Goal: Task Accomplishment & Management: Manage account settings

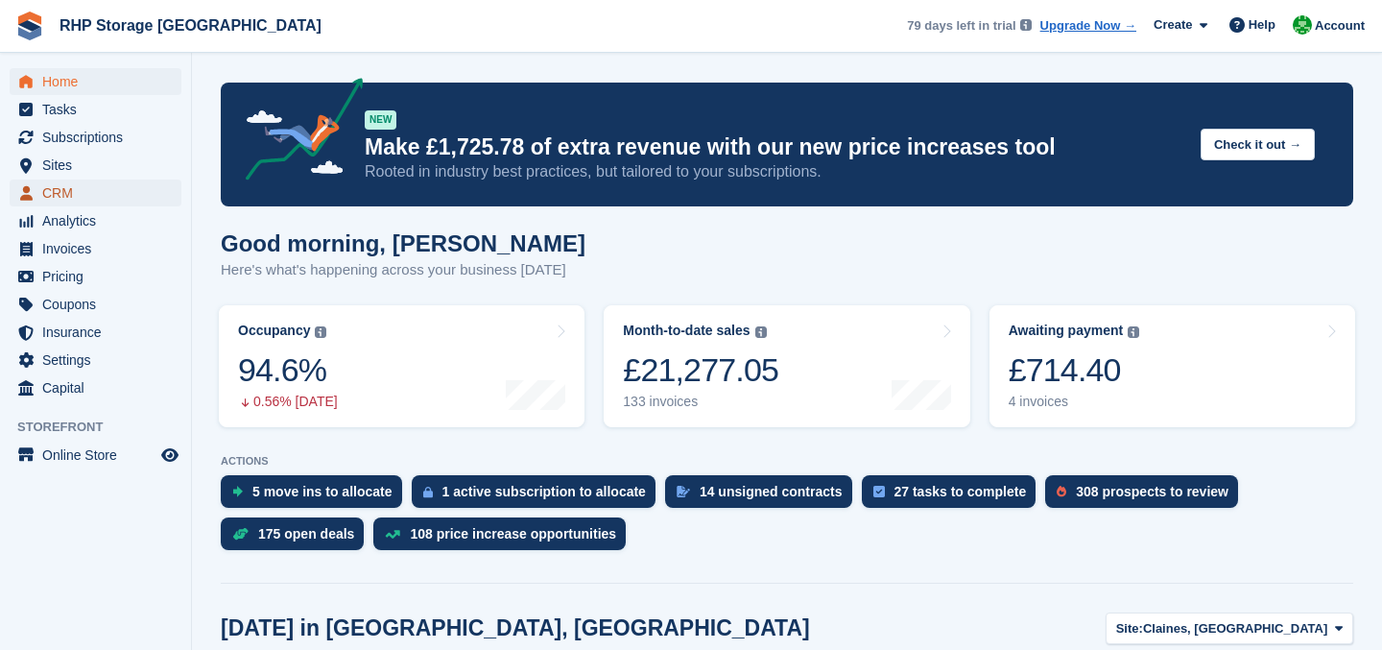
click at [79, 195] on span "CRM" at bounding box center [99, 192] width 115 height 27
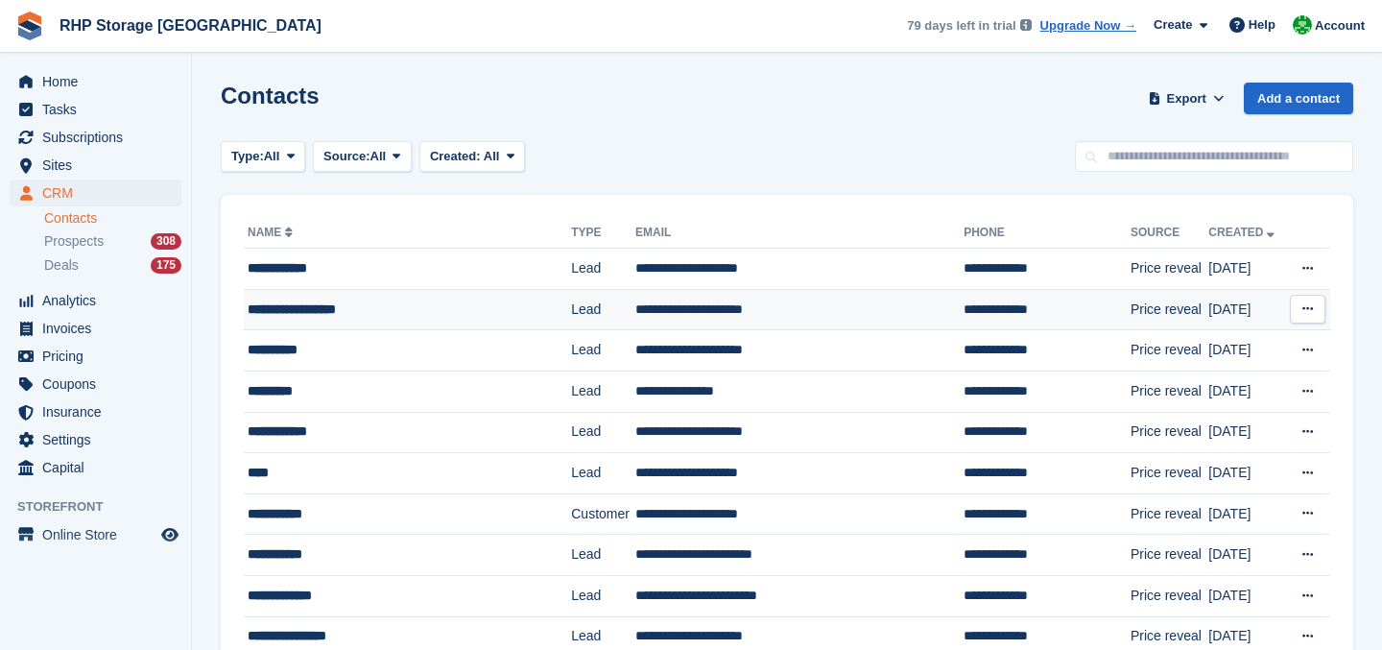
click at [319, 293] on td "**********" at bounding box center [407, 309] width 327 height 41
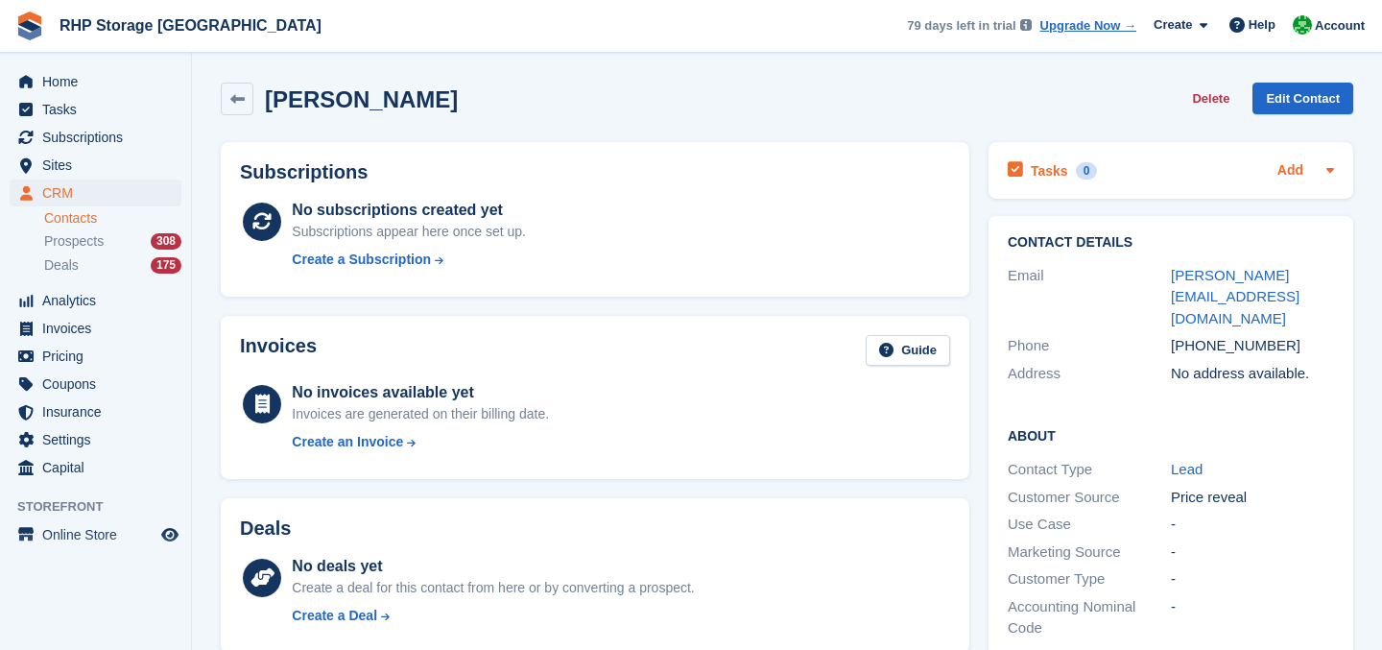
click at [1286, 169] on link "Add" at bounding box center [1290, 171] width 26 height 22
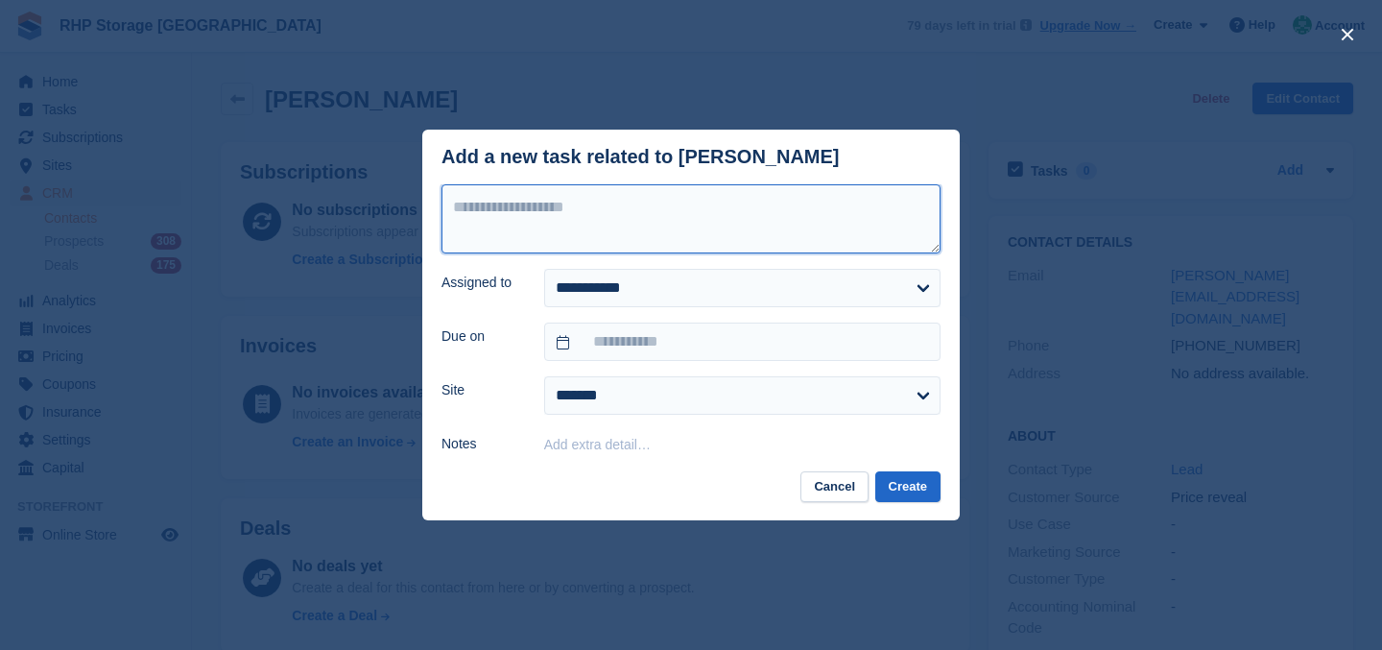
click at [803, 247] on textarea at bounding box center [690, 218] width 499 height 69
type textarea "**********"
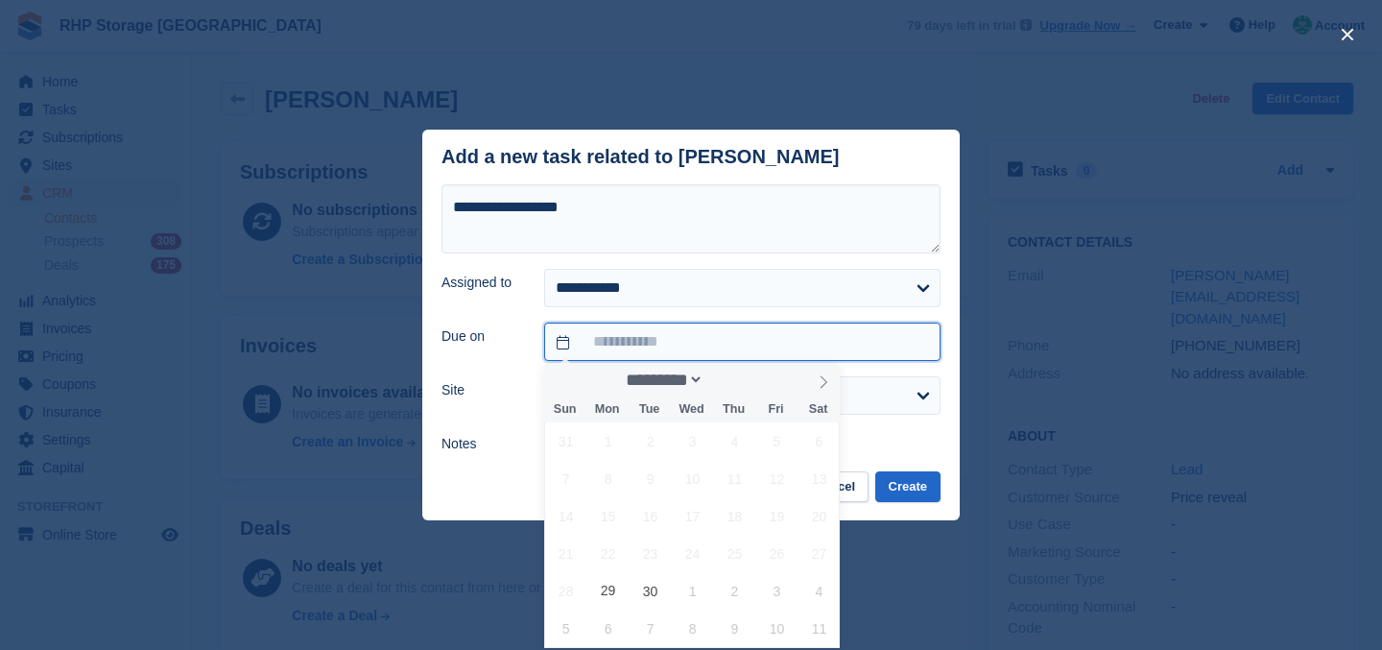
click at [732, 348] on input "text" at bounding box center [742, 341] width 396 height 38
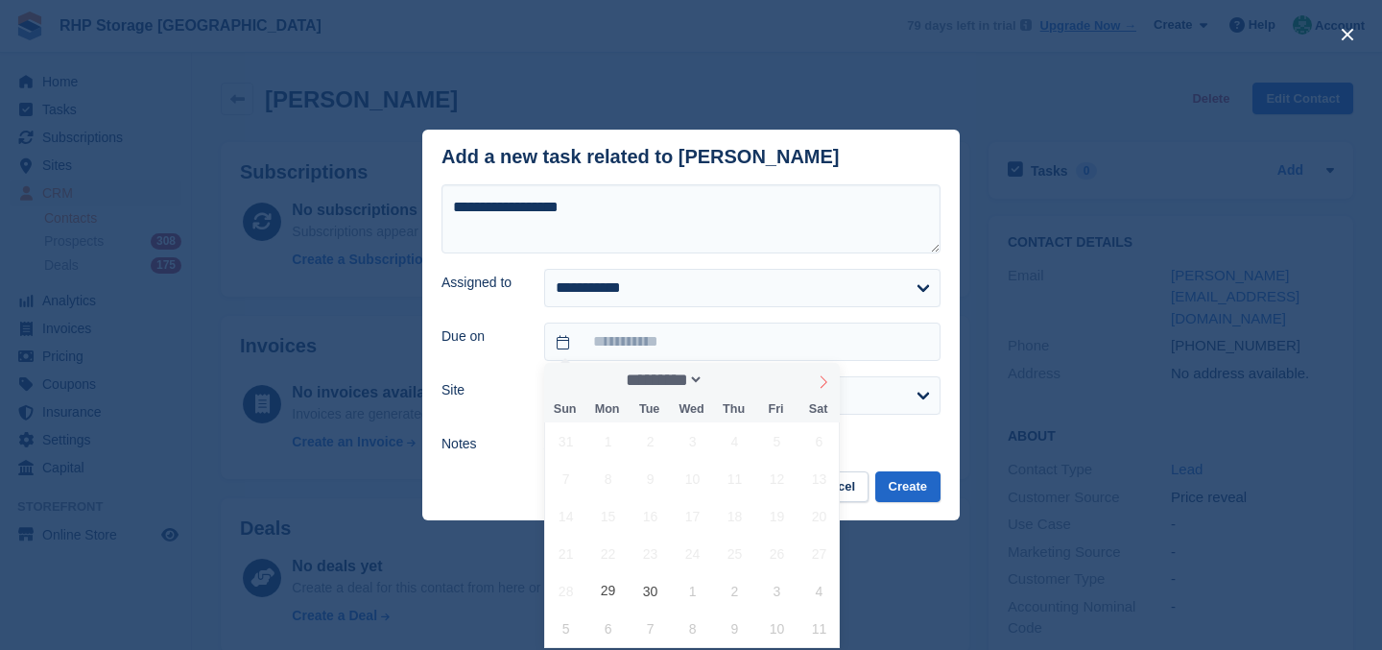
click at [811, 389] on span at bounding box center [823, 379] width 33 height 33
select select "**"
click at [660, 554] on span "18" at bounding box center [649, 552] width 37 height 37
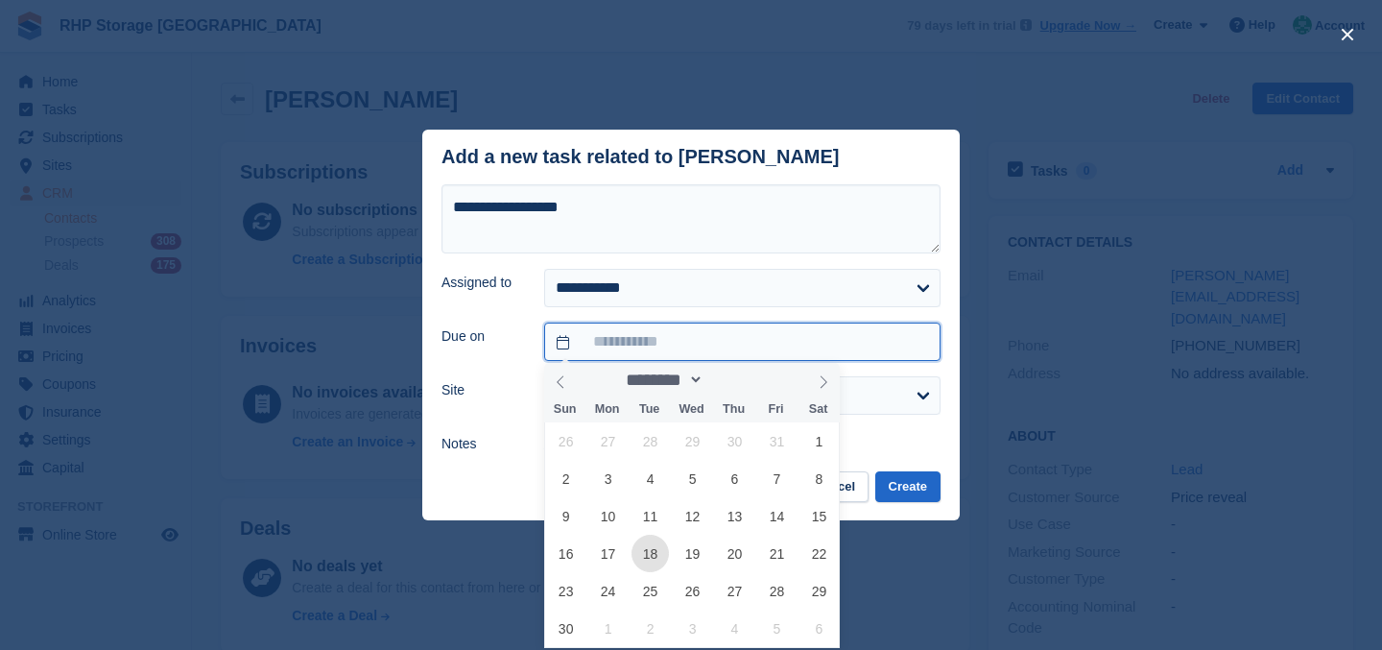
type input "**********"
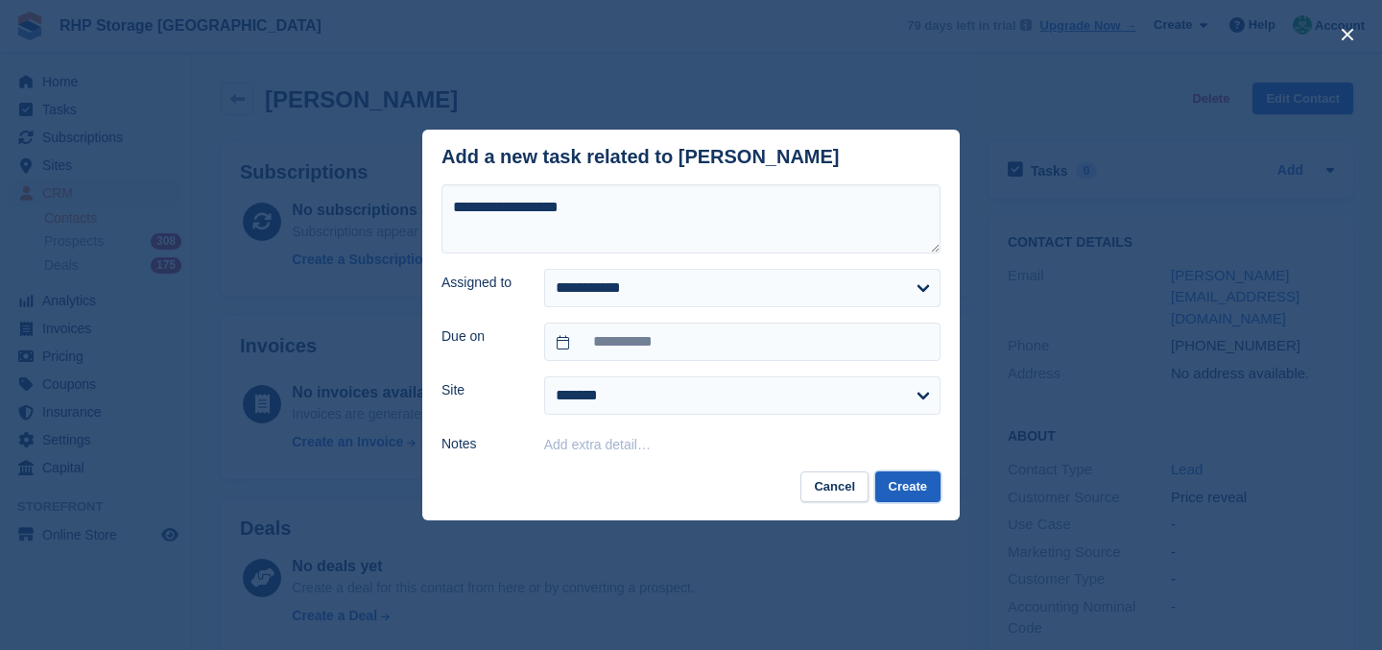
click at [892, 484] on button "Create" at bounding box center [907, 487] width 65 height 32
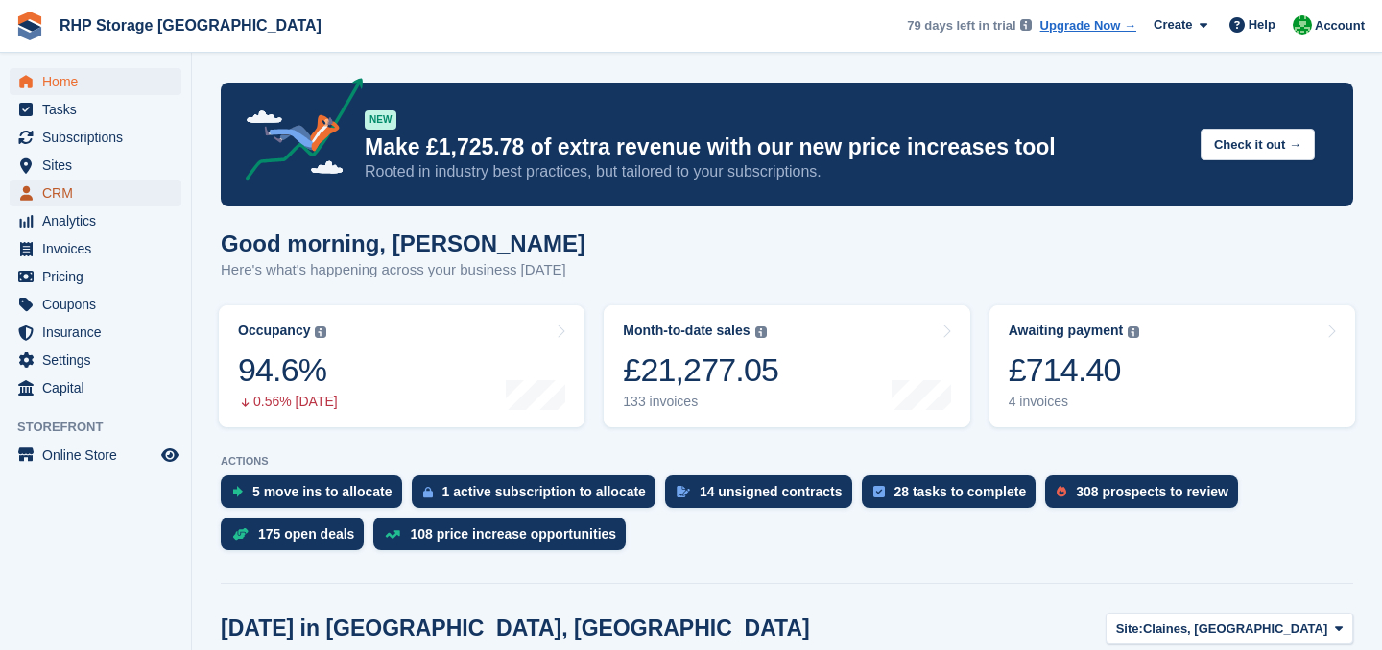
click at [83, 183] on span "CRM" at bounding box center [99, 192] width 115 height 27
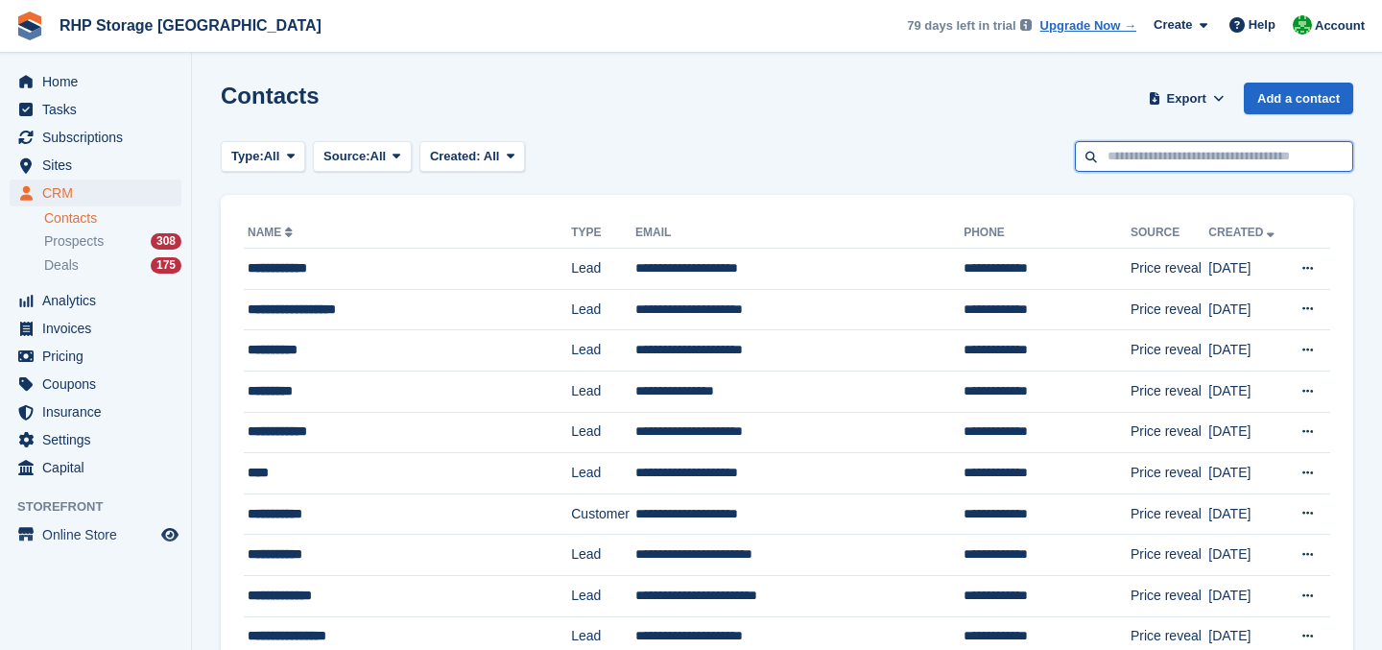
click at [1167, 154] on input "text" at bounding box center [1214, 157] width 278 height 32
type input "******"
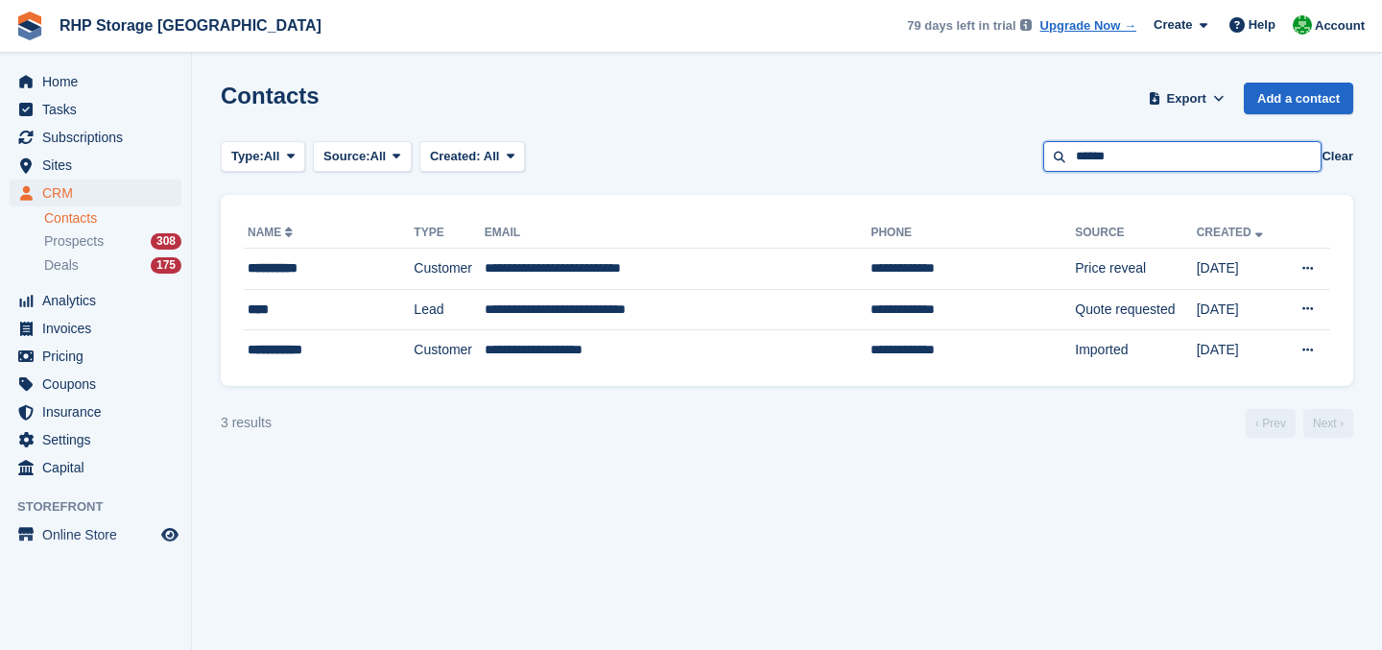
click at [1090, 146] on input "******" at bounding box center [1182, 157] width 278 height 32
type input "******"
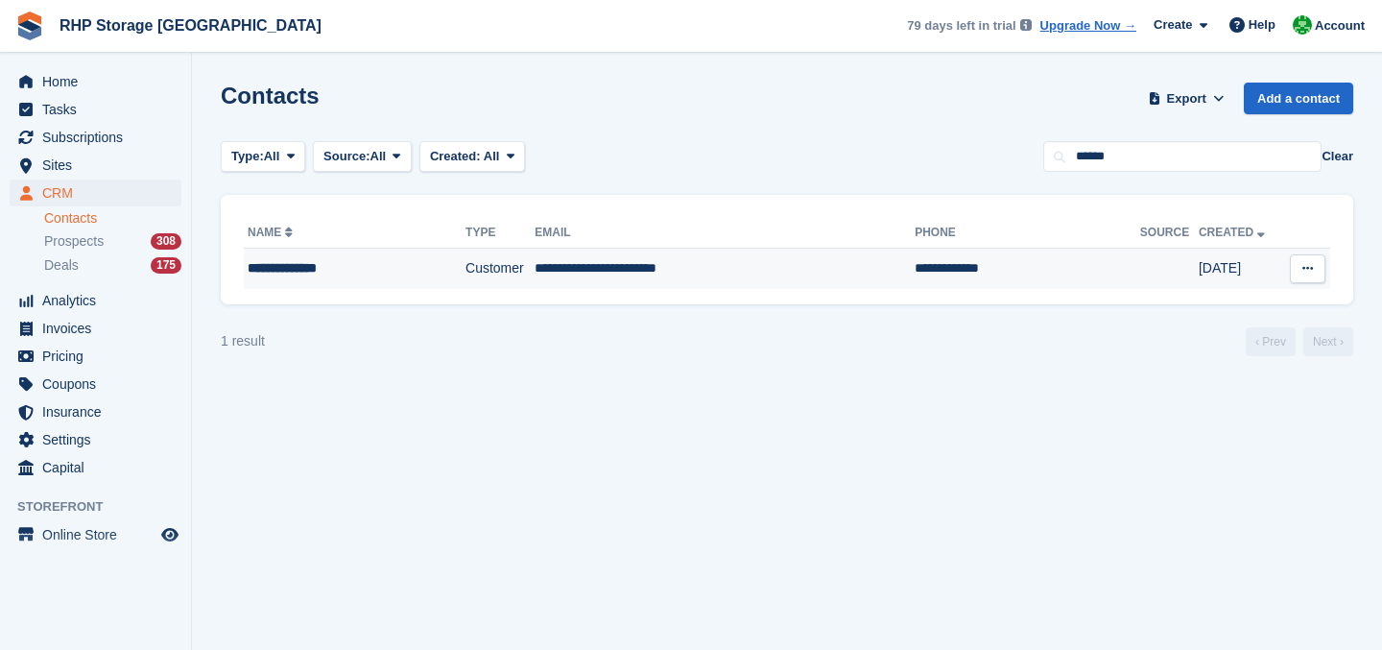
click at [546, 266] on td "**********" at bounding box center [724, 269] width 380 height 40
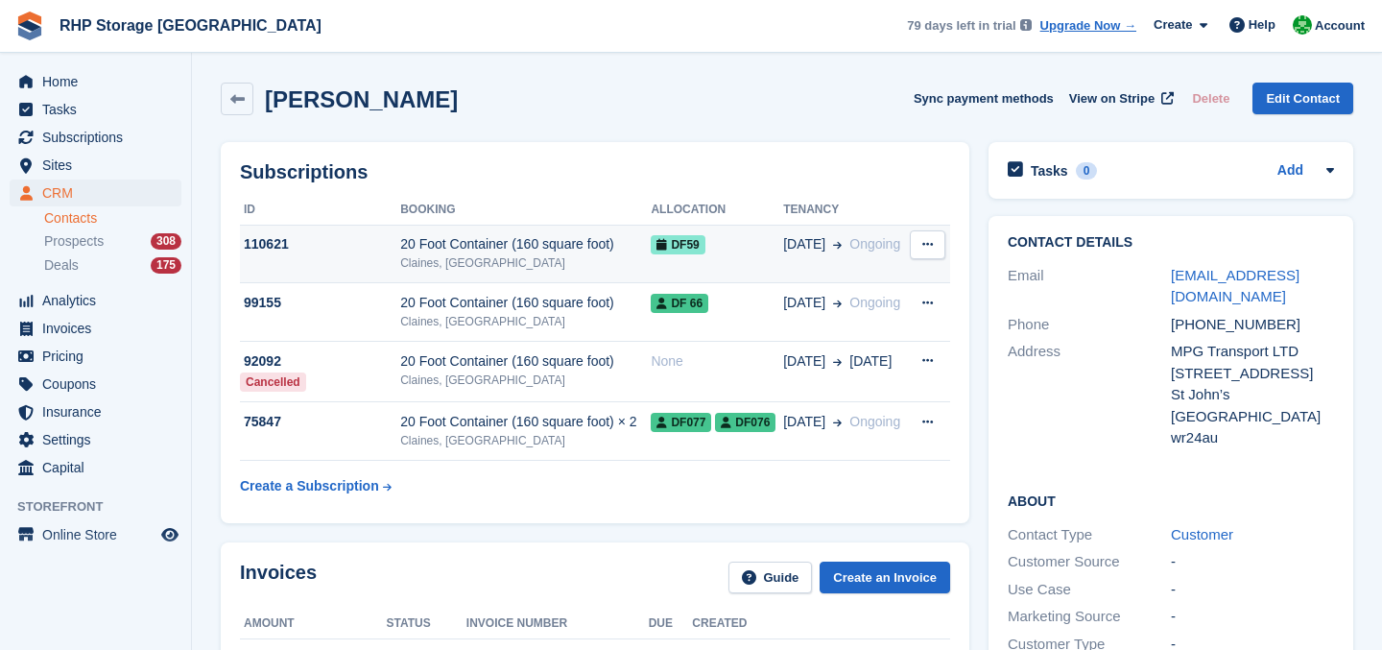
click at [491, 256] on div "Claines, [GEOGRAPHIC_DATA]" at bounding box center [525, 262] width 250 height 17
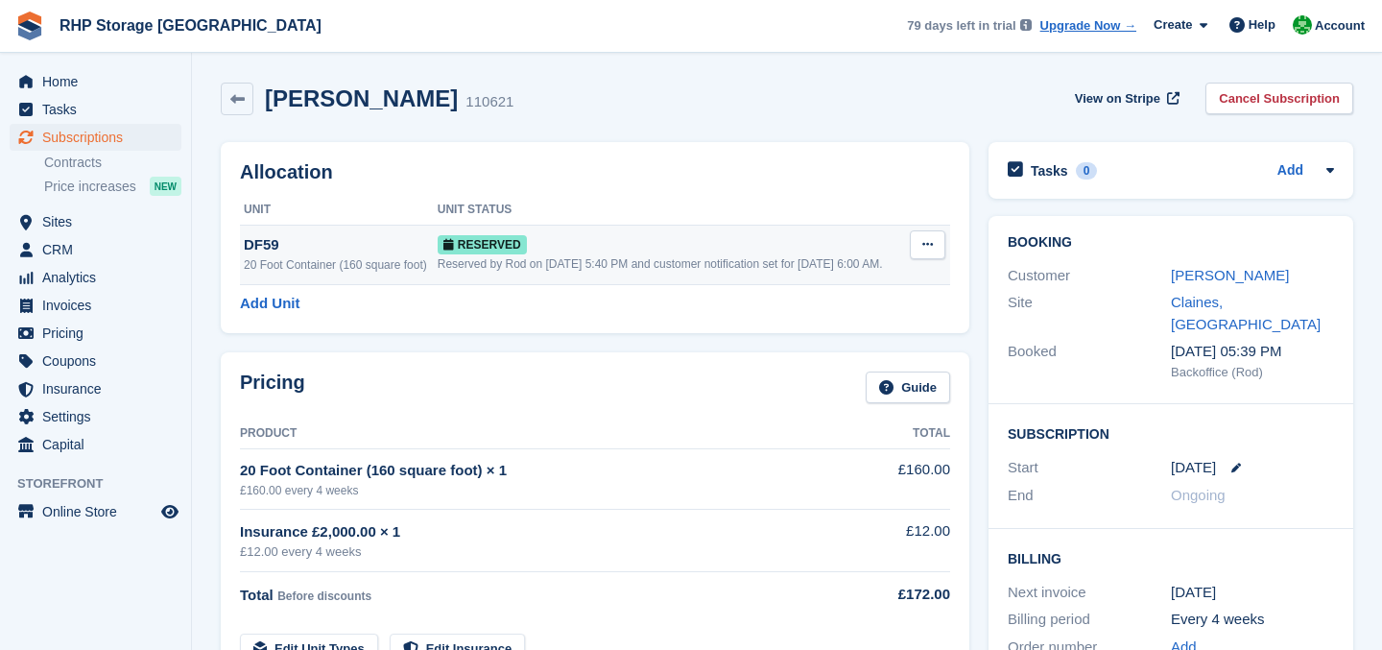
click at [931, 254] on button at bounding box center [928, 244] width 36 height 29
click at [447, 258] on div "Reserved by Rod on [DATE] 5:40 PM and customer notification set for [DATE] 6:00…" at bounding box center [673, 263] width 470 height 17
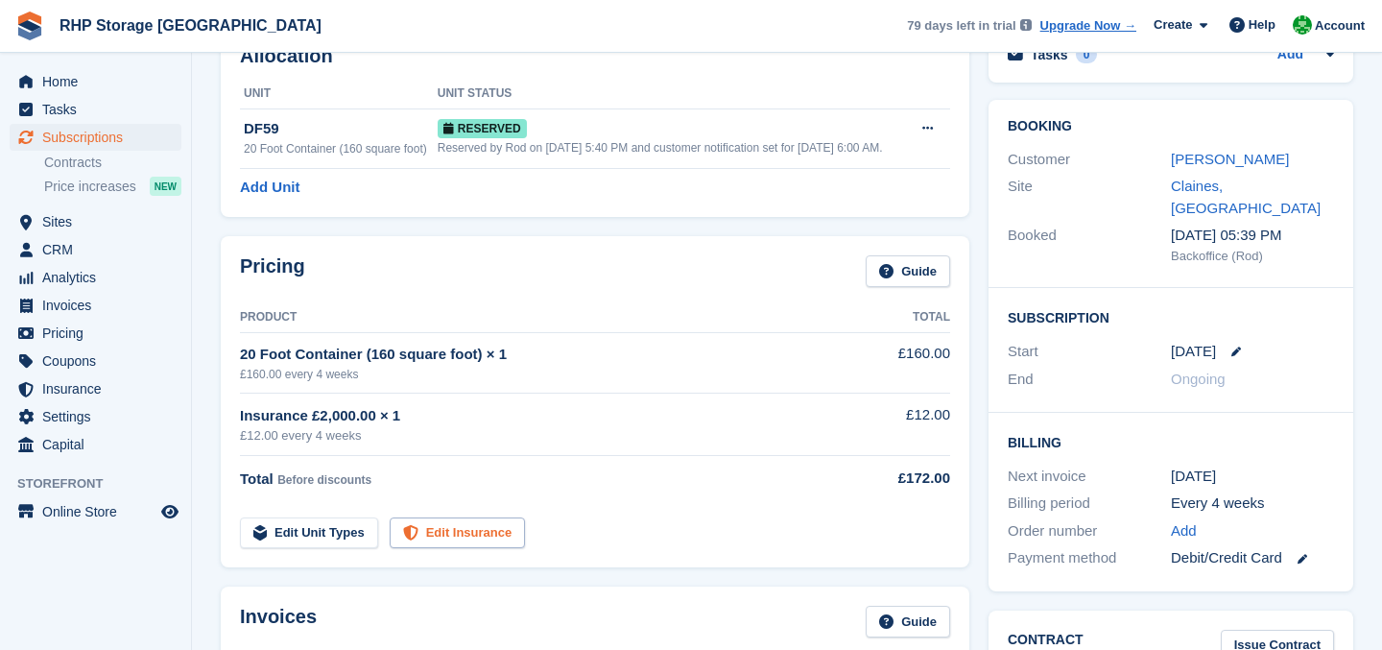
click at [457, 537] on link "Edit Insurance" at bounding box center [458, 533] width 136 height 32
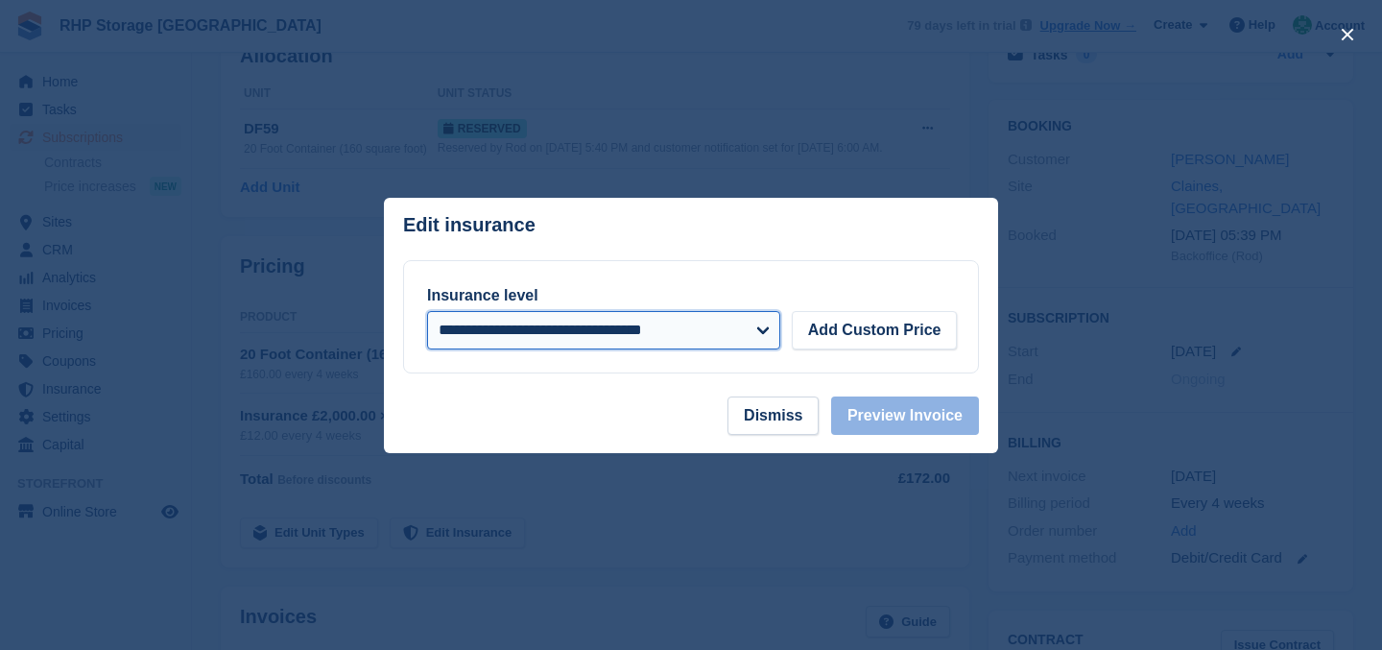
click at [680, 334] on select "**********" at bounding box center [603, 330] width 353 height 38
select select "*****"
click at [427, 311] on select "**********" at bounding box center [603, 330] width 353 height 38
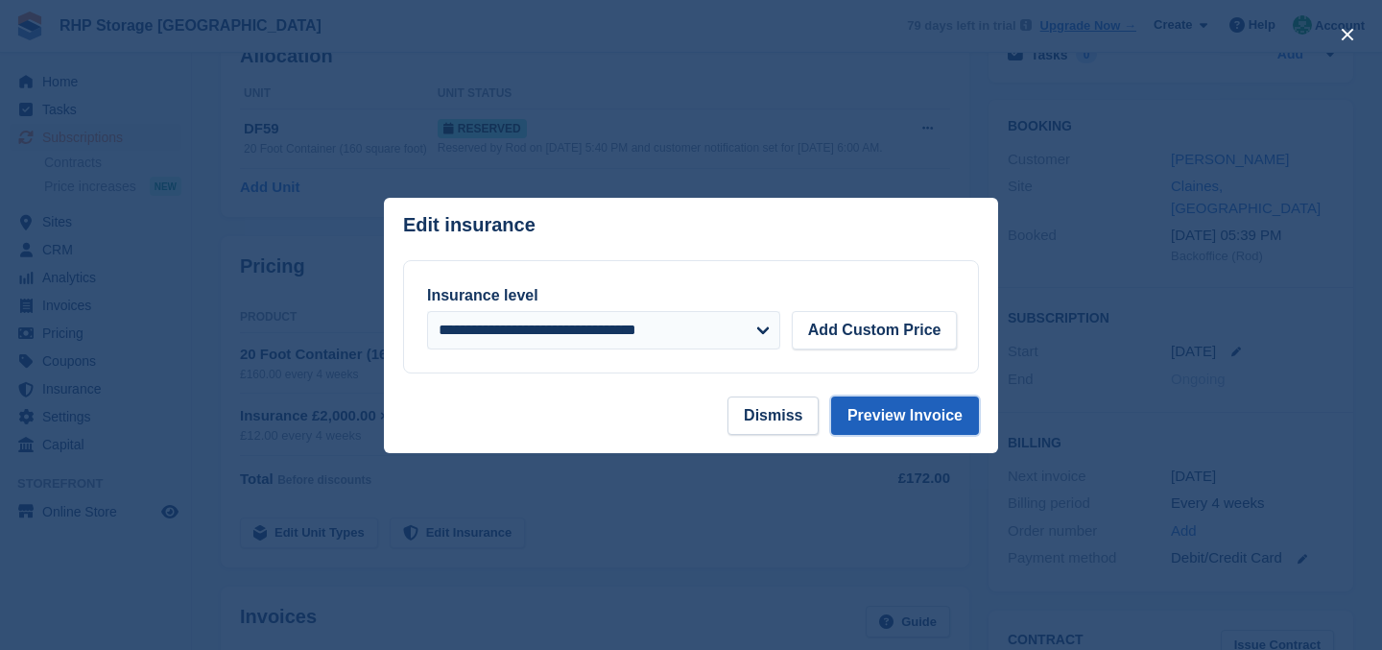
click at [909, 426] on button "Preview Invoice" at bounding box center [905, 415] width 148 height 38
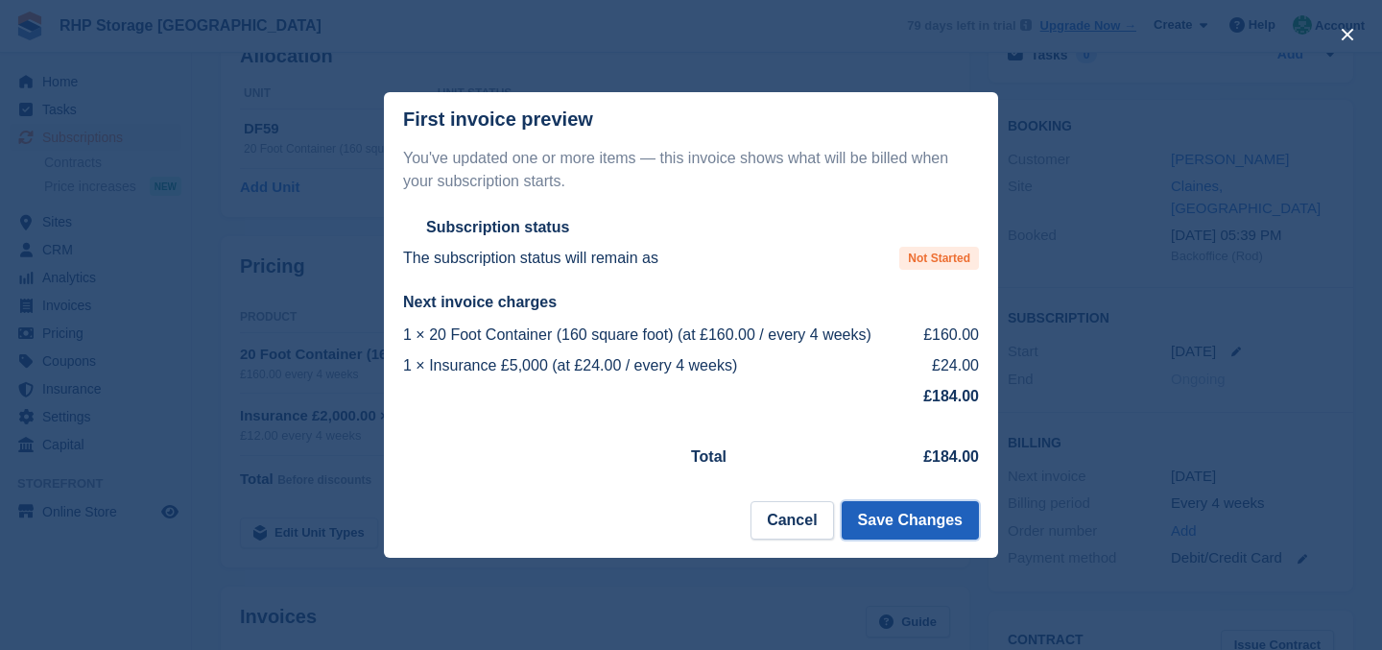
click at [926, 519] on button "Save Changes" at bounding box center [909, 520] width 137 height 38
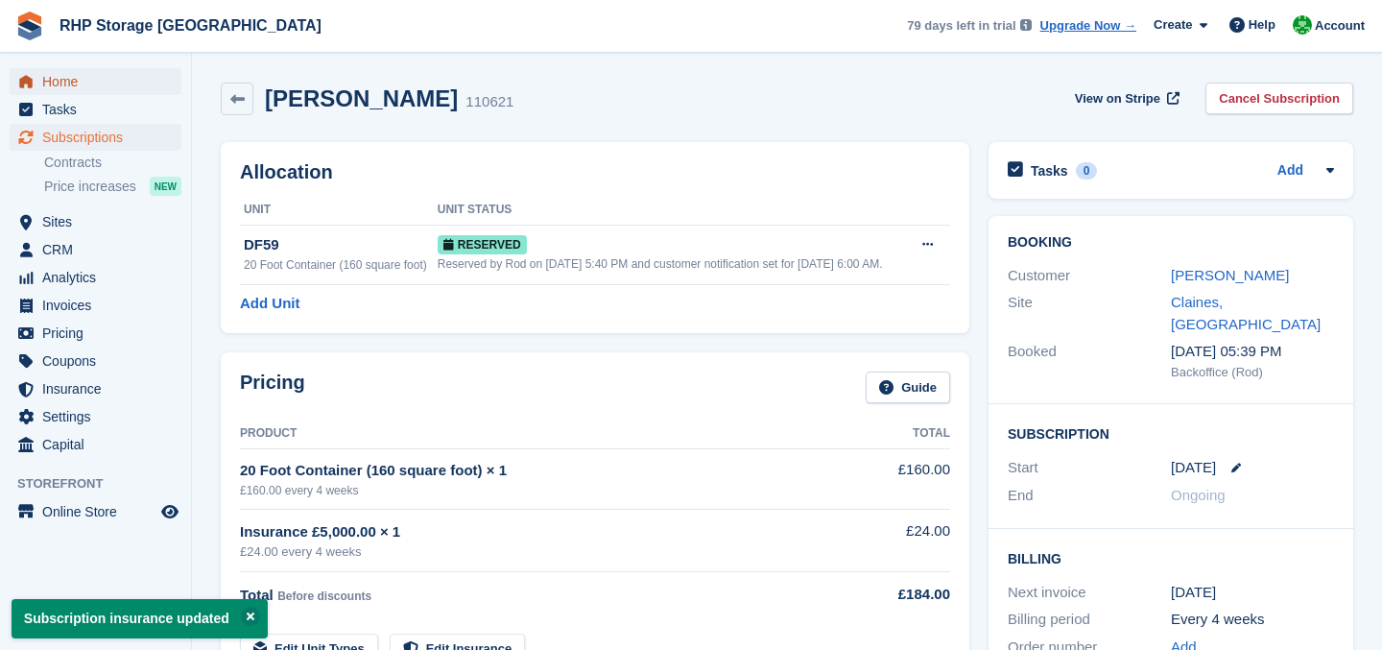
click at [70, 79] on span "Home" at bounding box center [99, 81] width 115 height 27
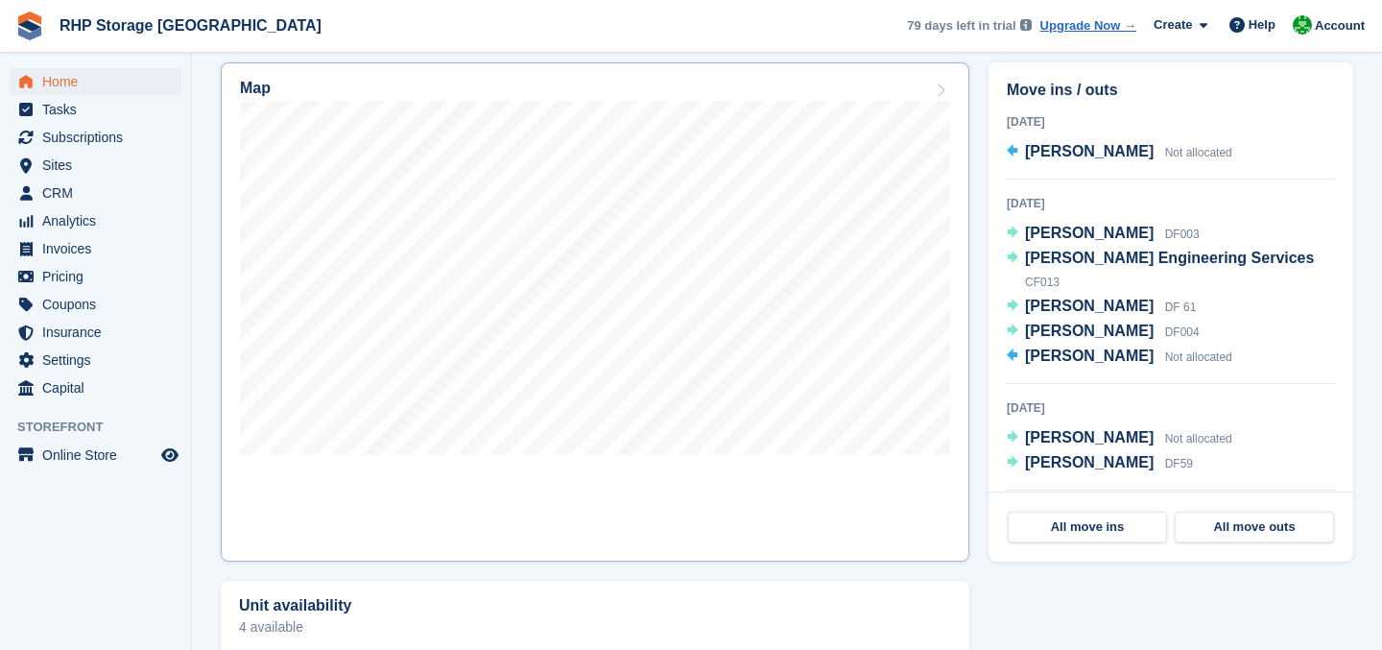
scroll to position [625, 0]
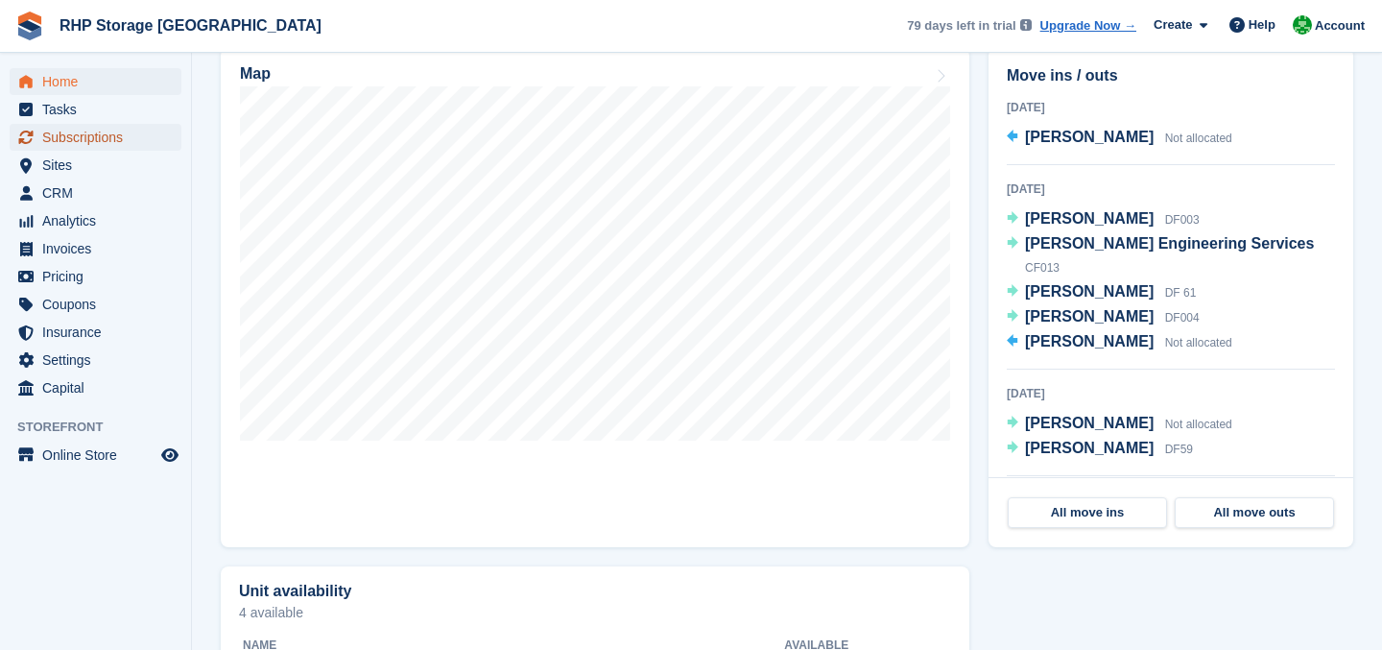
click at [123, 137] on span "Subscriptions" at bounding box center [99, 137] width 115 height 27
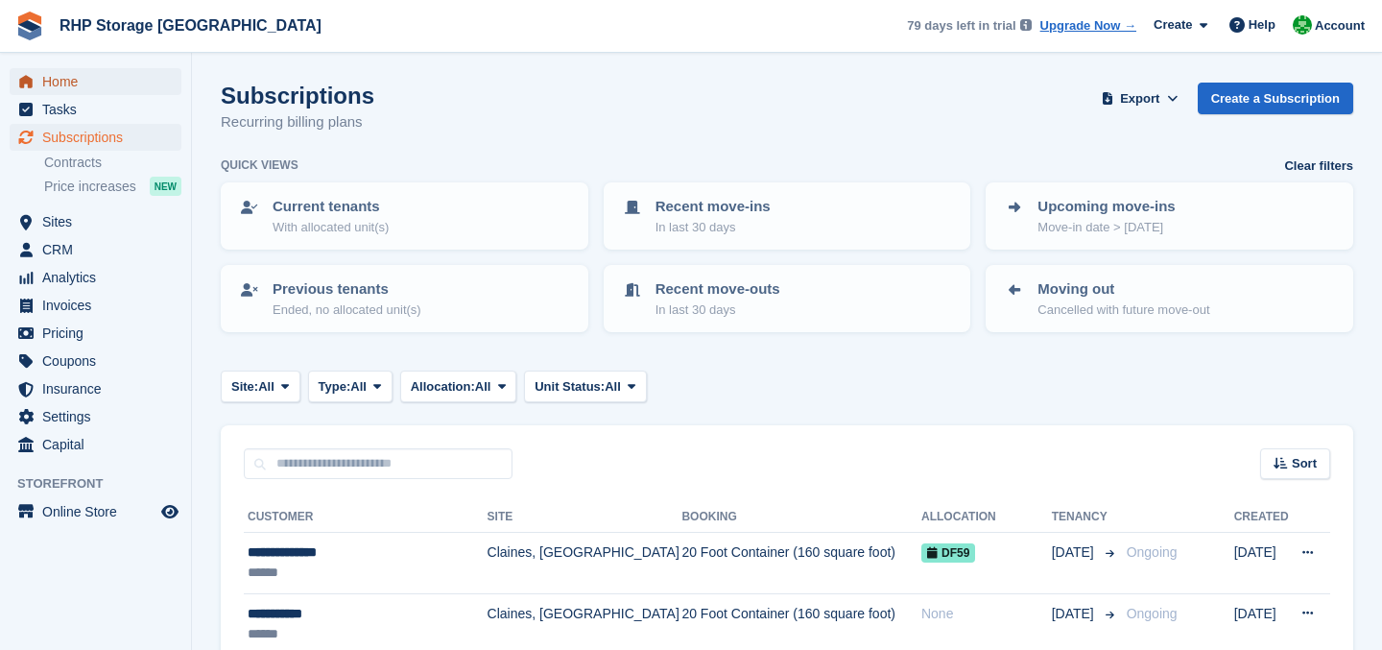
click at [119, 76] on span "Home" at bounding box center [99, 81] width 115 height 27
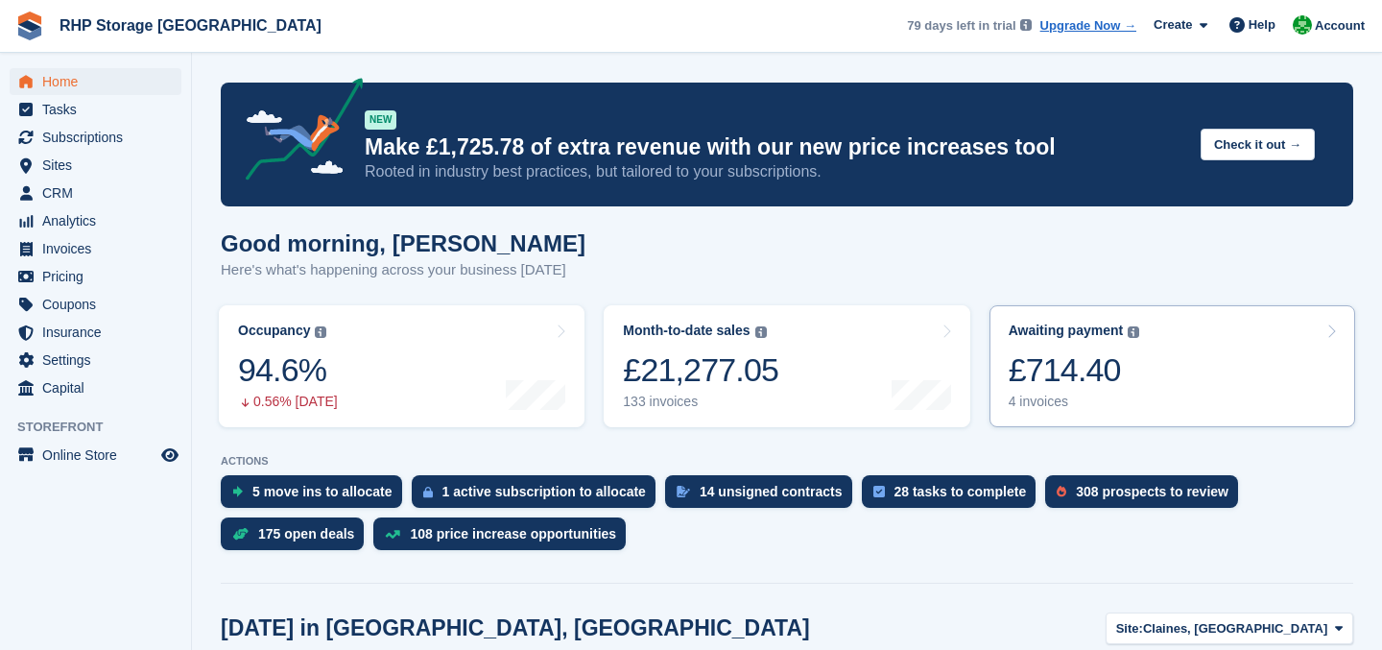
click at [1083, 360] on div "£714.40" at bounding box center [1073, 369] width 131 height 39
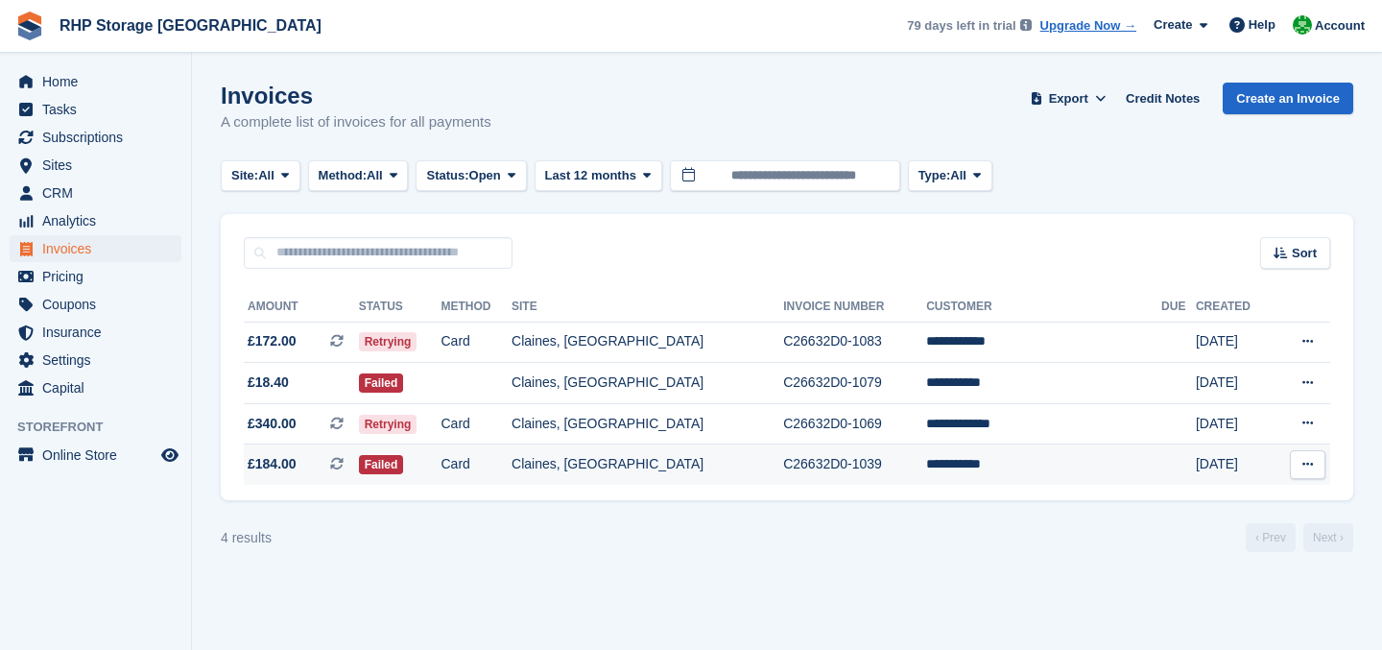
click at [712, 462] on td "Claines, [GEOGRAPHIC_DATA]" at bounding box center [647, 464] width 272 height 40
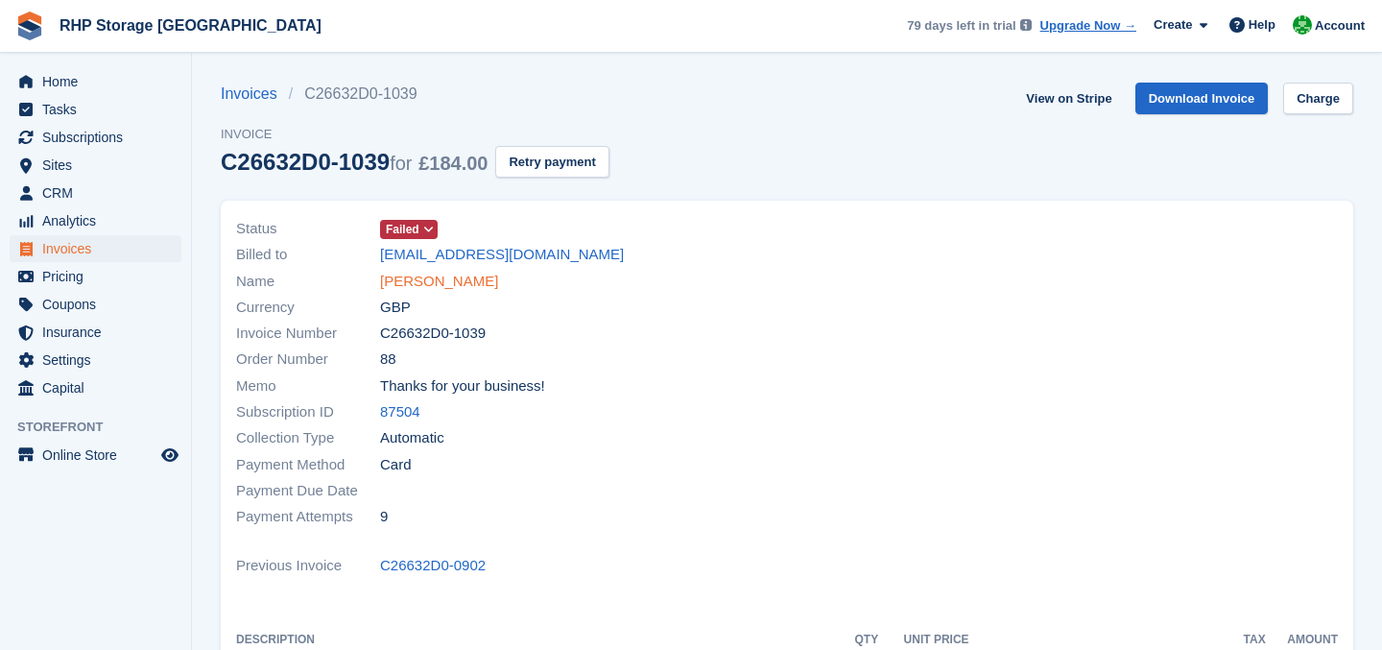
click at [418, 284] on link "[PERSON_NAME]" at bounding box center [439, 282] width 118 height 22
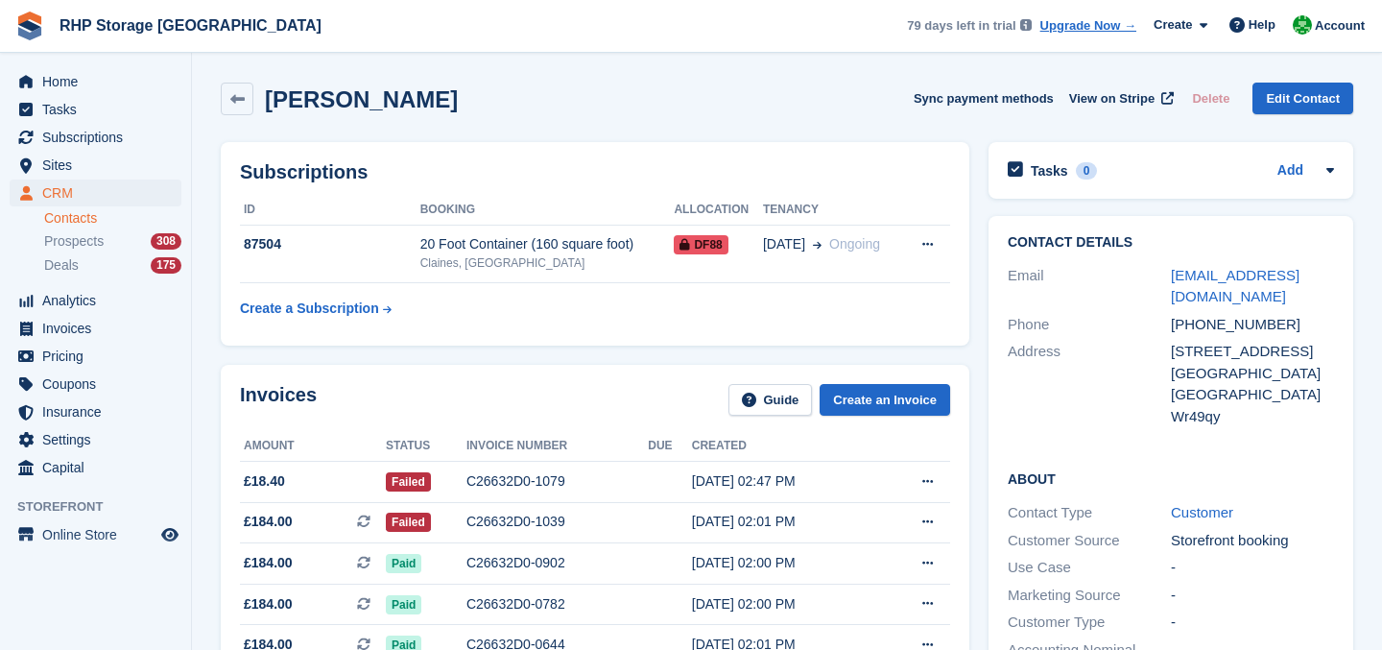
click at [1201, 326] on div "[PHONE_NUMBER]" at bounding box center [1252, 325] width 163 height 22
copy div "[PHONE_NUMBER]"
click at [91, 82] on span "Home" at bounding box center [99, 81] width 115 height 27
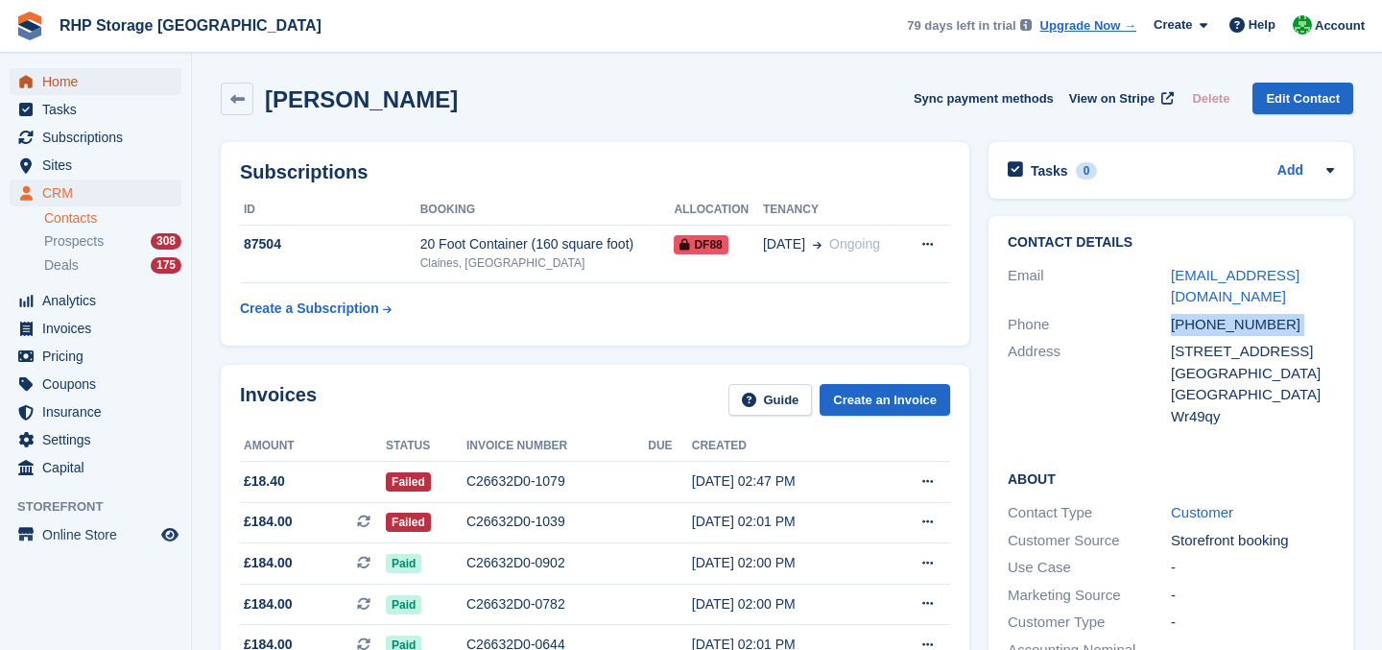
click at [91, 82] on span "Home" at bounding box center [99, 81] width 115 height 27
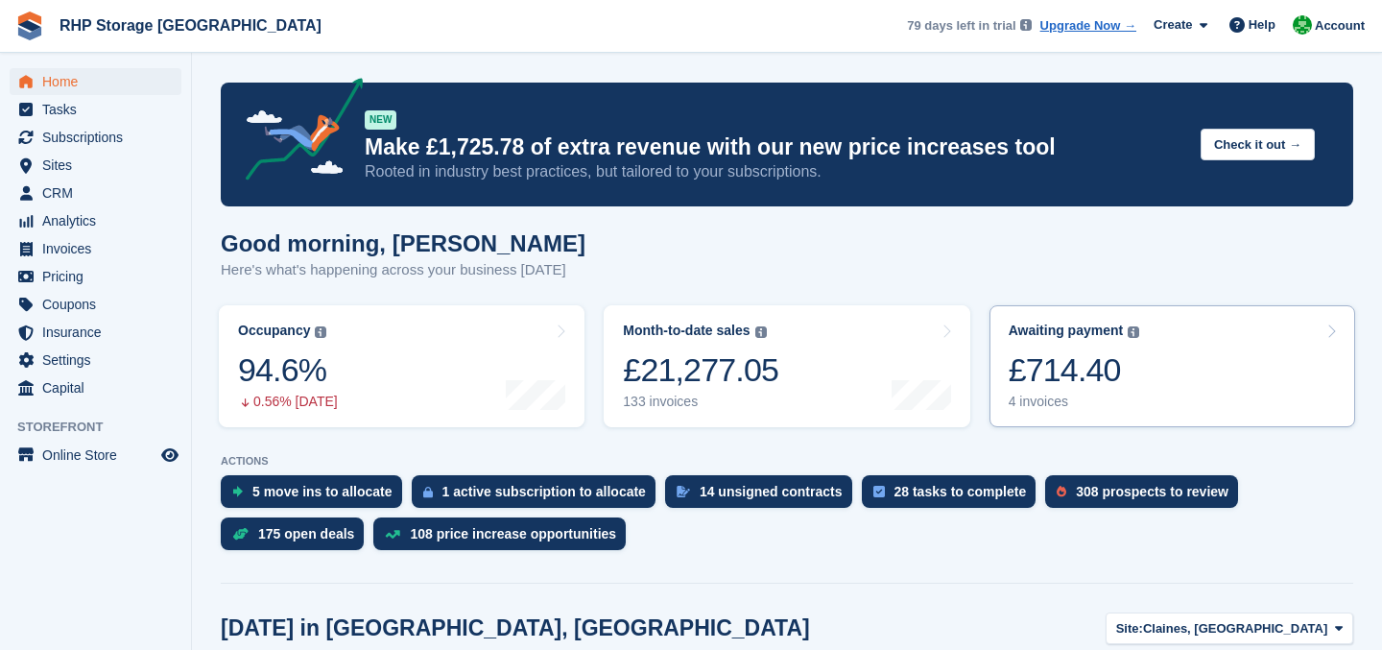
click at [1008, 365] on div "£714.40" at bounding box center [1073, 369] width 131 height 39
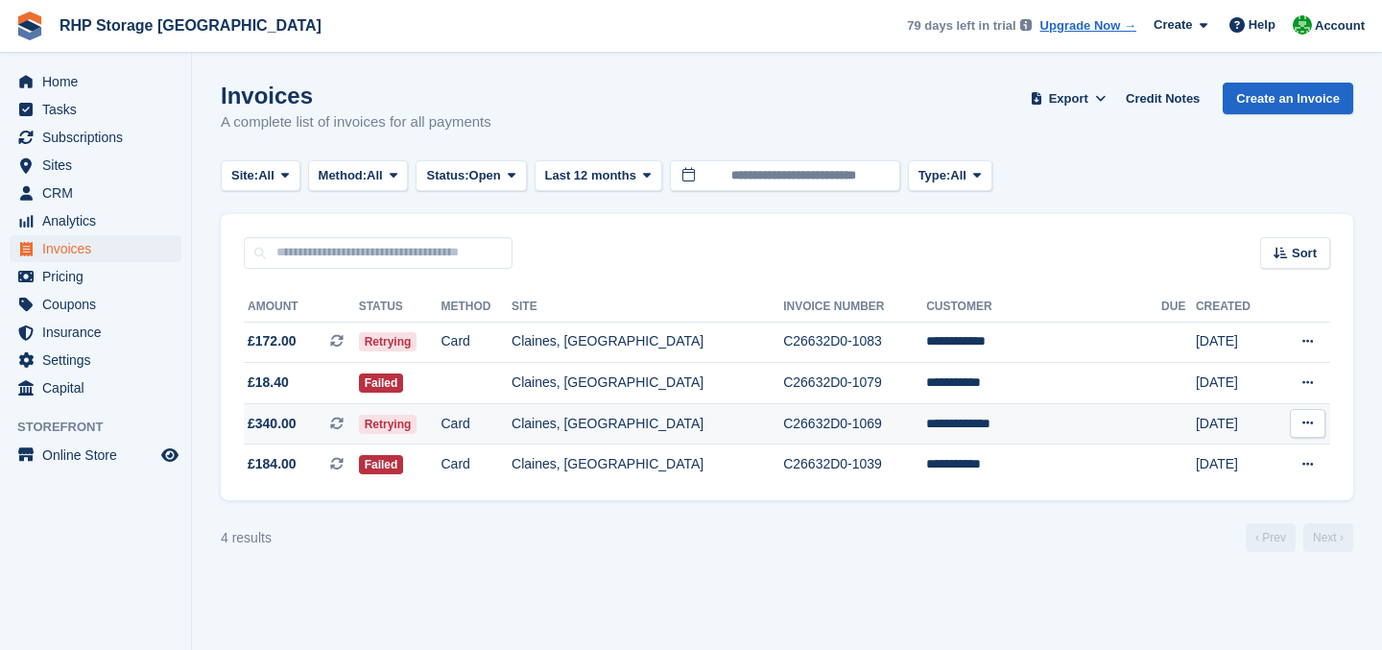
click at [926, 410] on td "C26632D0-1069" at bounding box center [854, 423] width 143 height 41
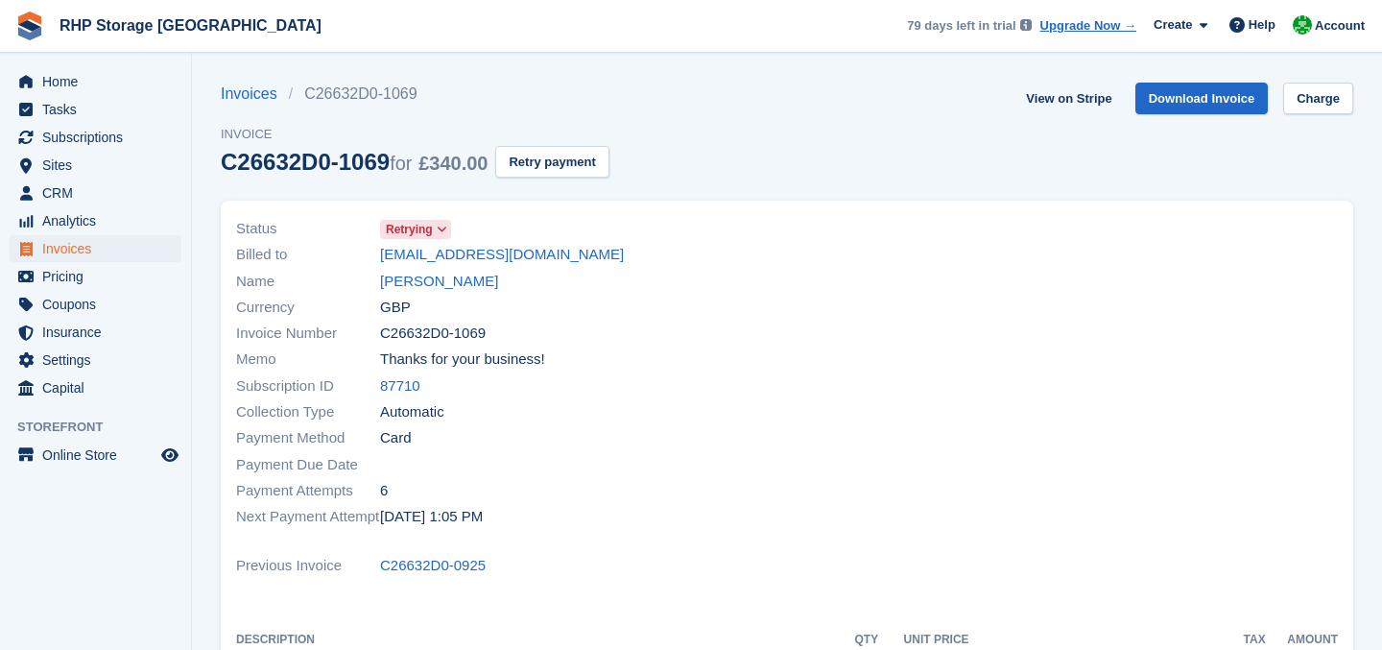
drag, startPoint x: 588, startPoint y: 253, endPoint x: 367, endPoint y: 256, distance: 220.7
click at [367, 256] on div "Billed to [EMAIL_ADDRESS][DOMAIN_NAME]" at bounding box center [505, 255] width 539 height 26
copy div "[EMAIL_ADDRESS][DOMAIN_NAME]"
click at [560, 298] on div "Currency GBP" at bounding box center [505, 307] width 539 height 26
click at [442, 275] on link "[PERSON_NAME]" at bounding box center [439, 282] width 118 height 22
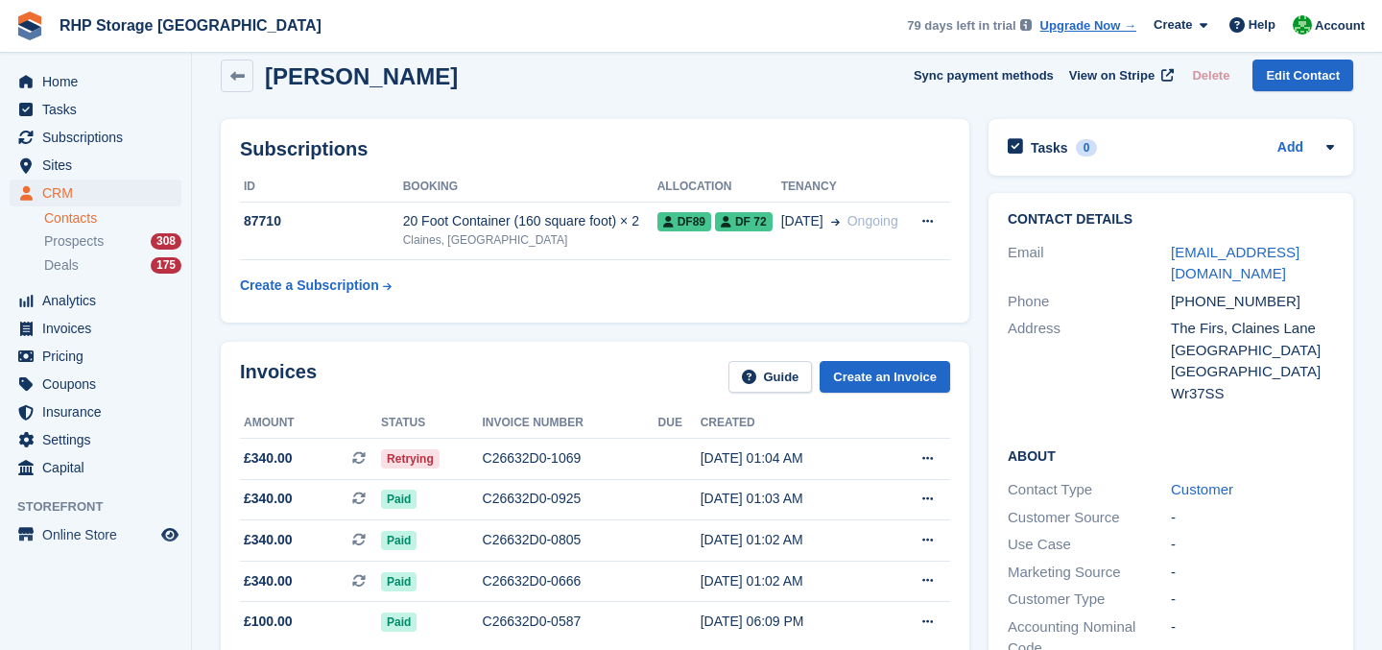
scroll to position [24, 0]
click at [1222, 307] on div "[PHONE_NUMBER]" at bounding box center [1252, 301] width 163 height 22
click at [1222, 307] on div "+447852391699" at bounding box center [1252, 301] width 163 height 22
copy div "+447852391699"
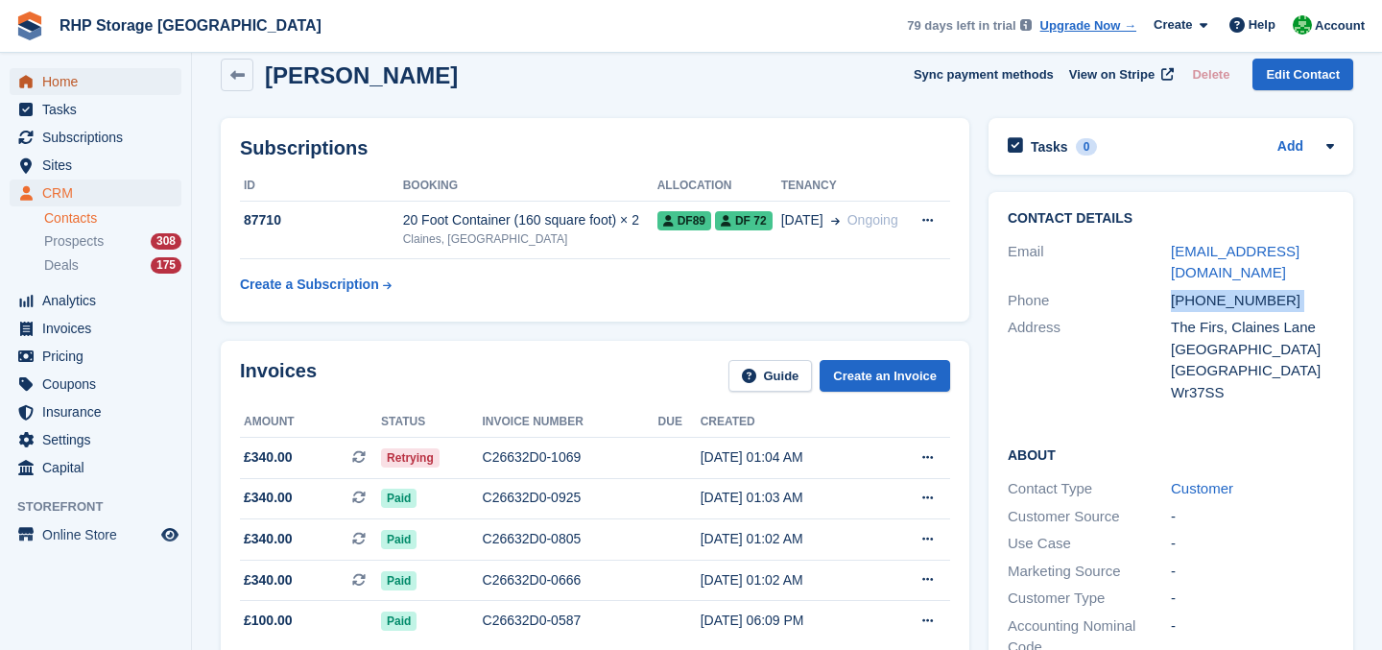
click at [77, 82] on span "Home" at bounding box center [99, 81] width 115 height 27
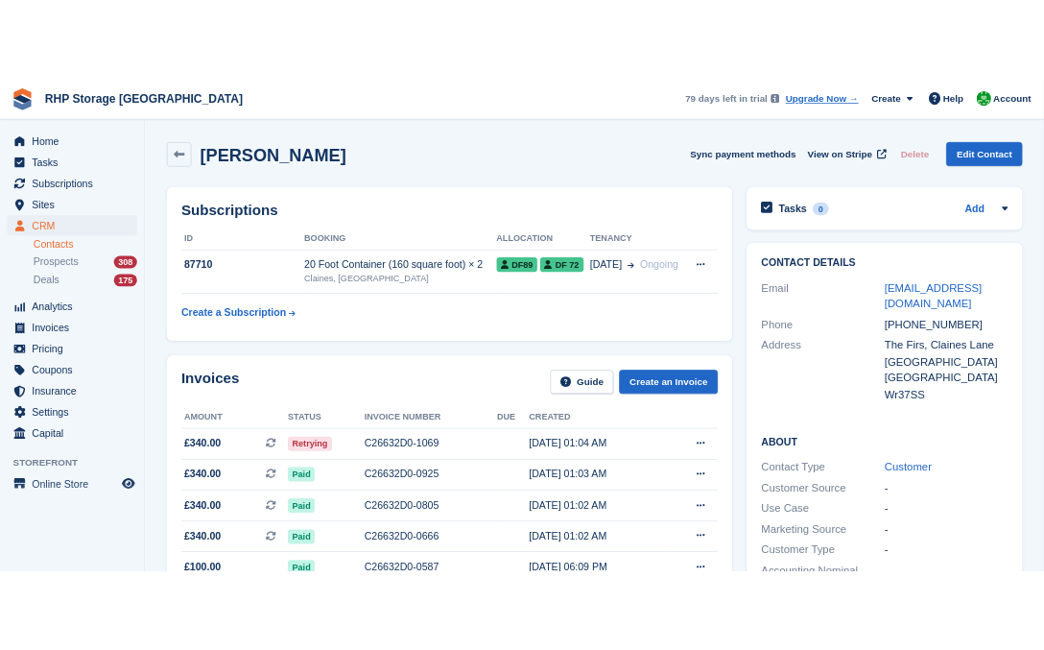
scroll to position [24, 0]
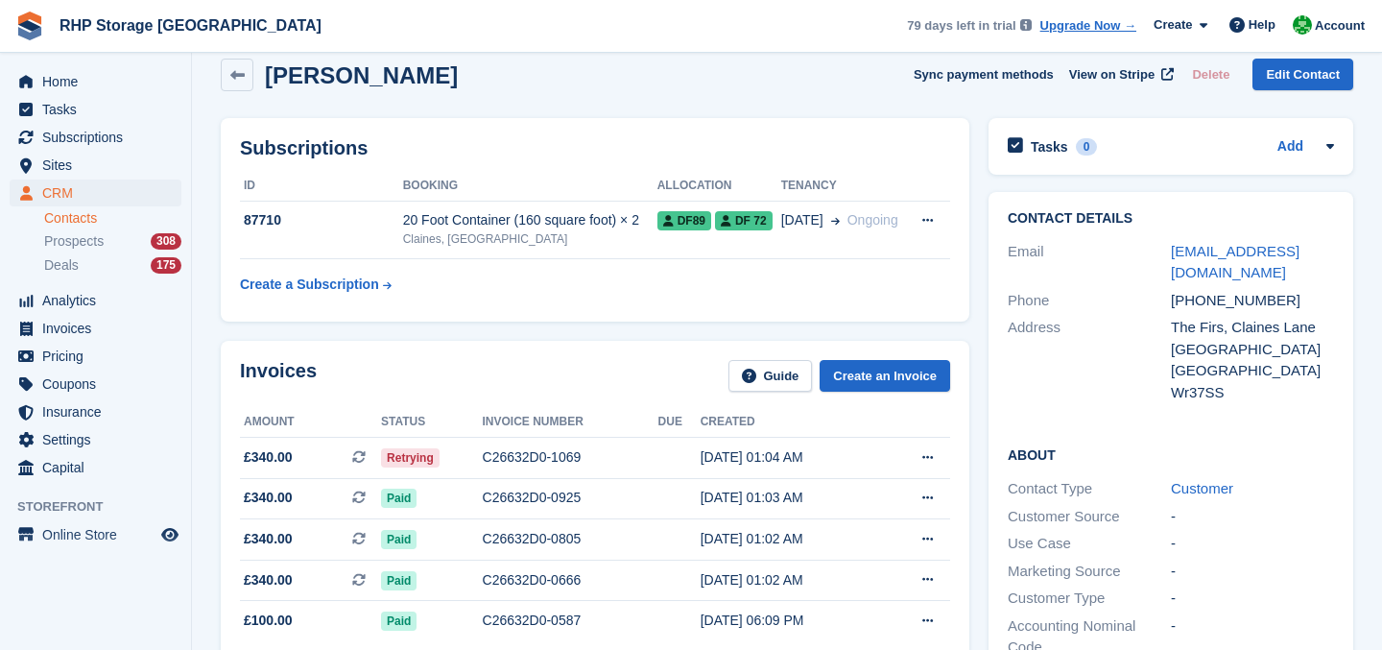
click at [1234, 299] on div "+447852391699" at bounding box center [1252, 301] width 163 height 22
copy div "+447852391699"
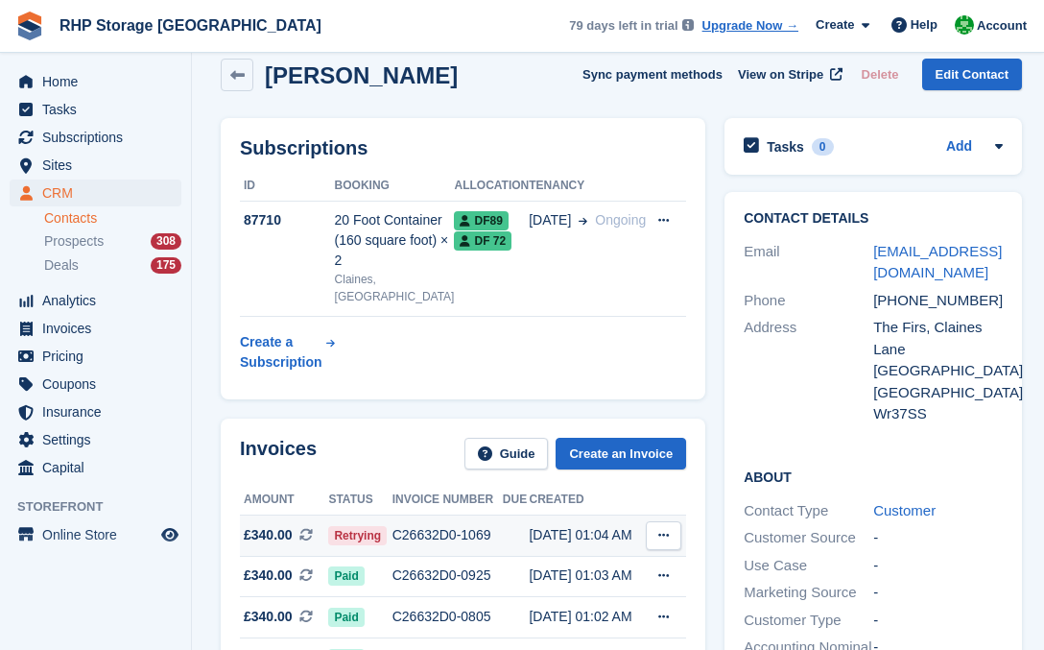
click at [367, 526] on span "Retrying" at bounding box center [357, 535] width 59 height 19
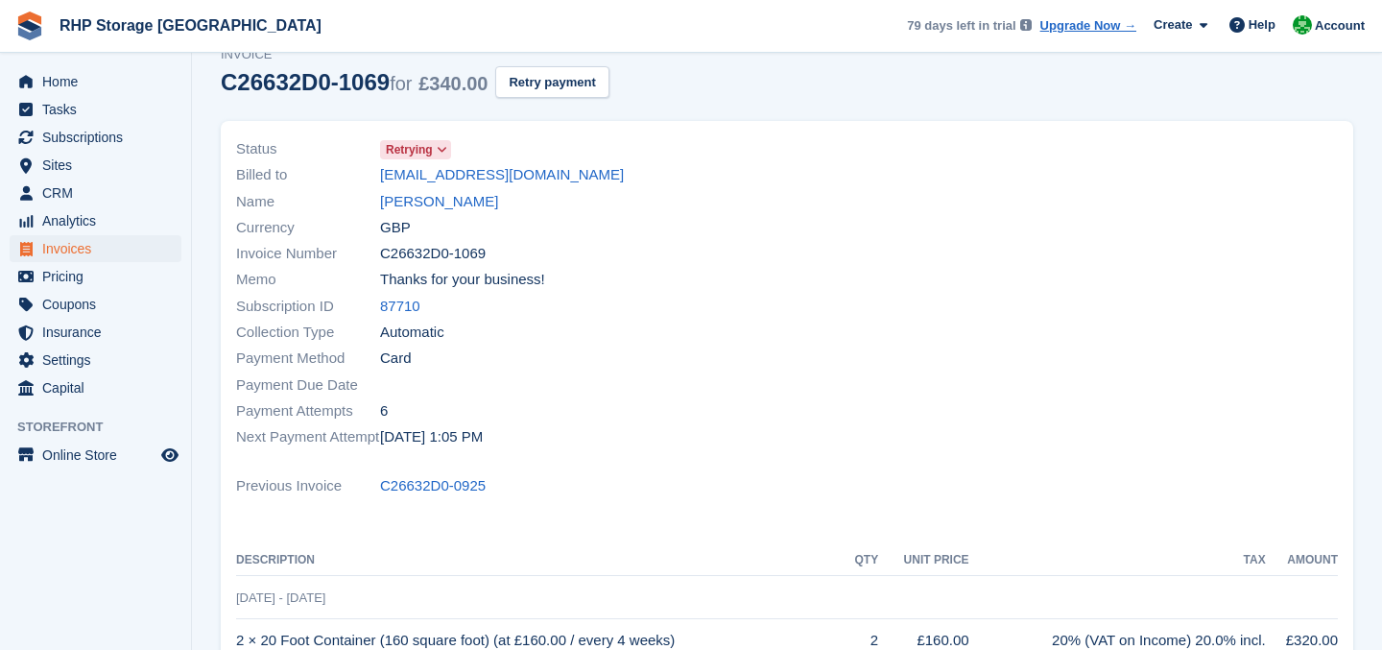
scroll to position [76, 0]
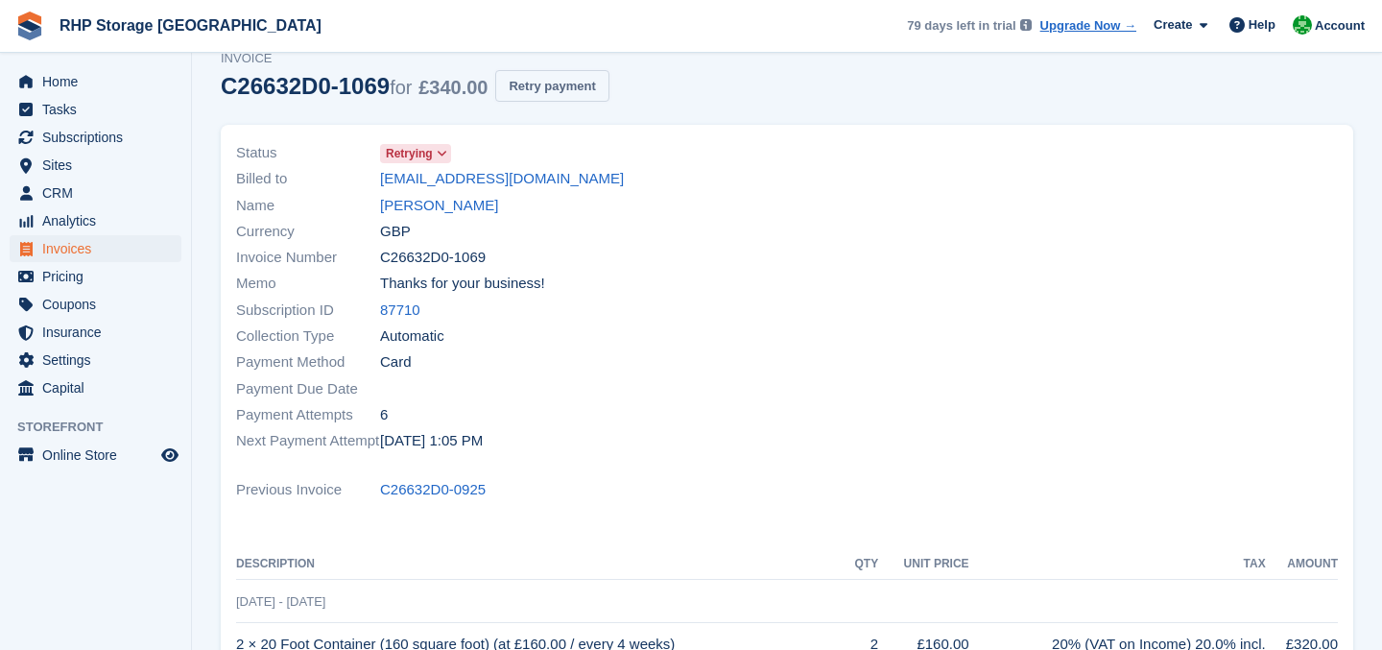
click at [590, 88] on button "Retry payment" at bounding box center [551, 86] width 113 height 32
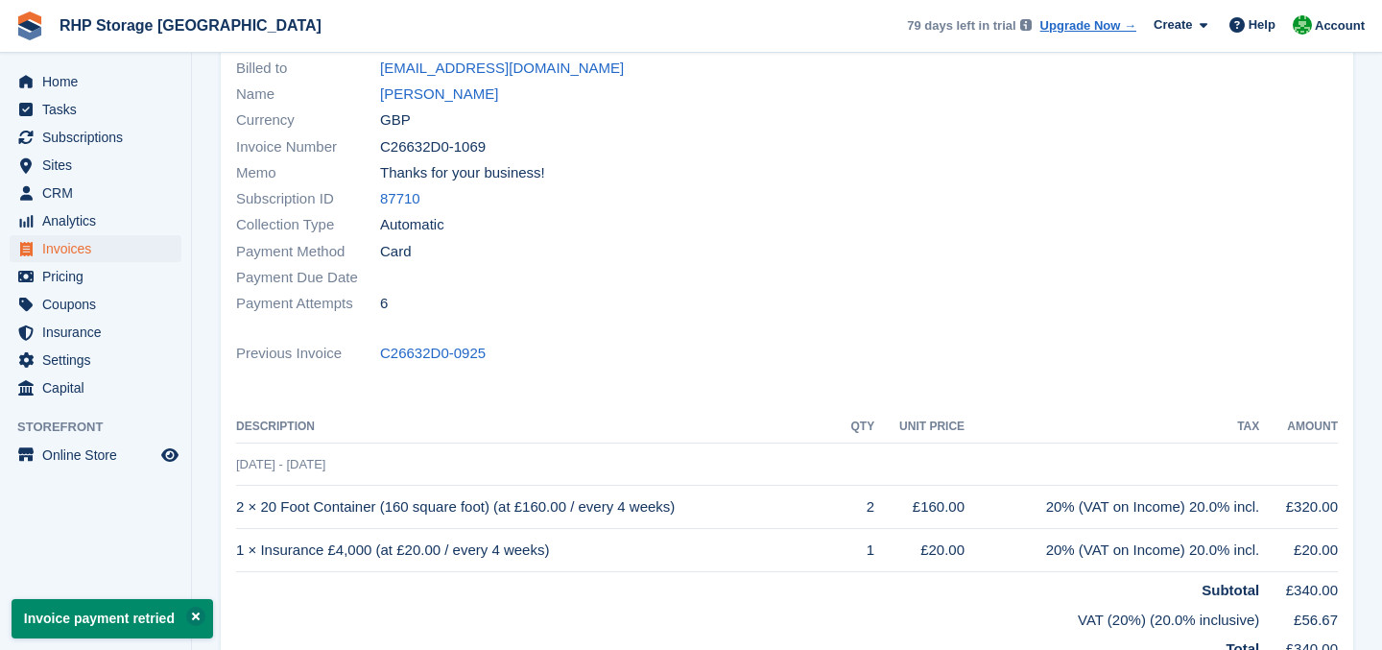
scroll to position [0, 0]
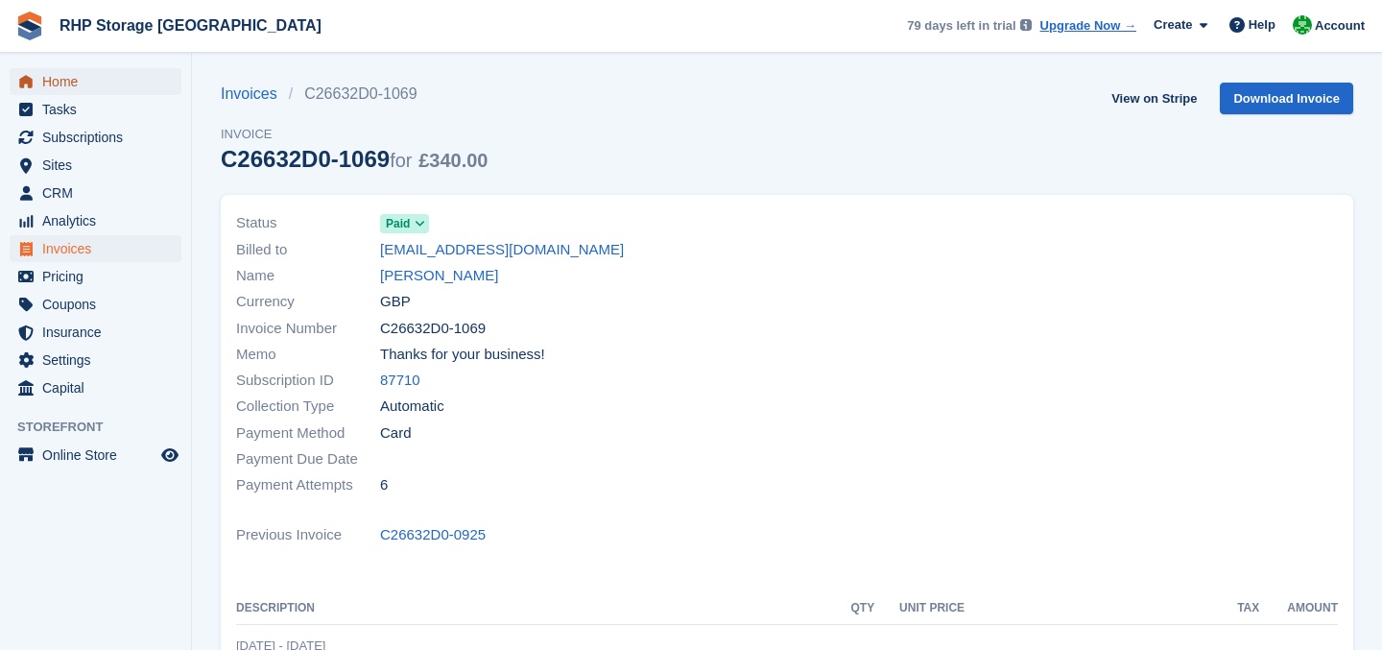
click at [95, 79] on span "Home" at bounding box center [99, 81] width 115 height 27
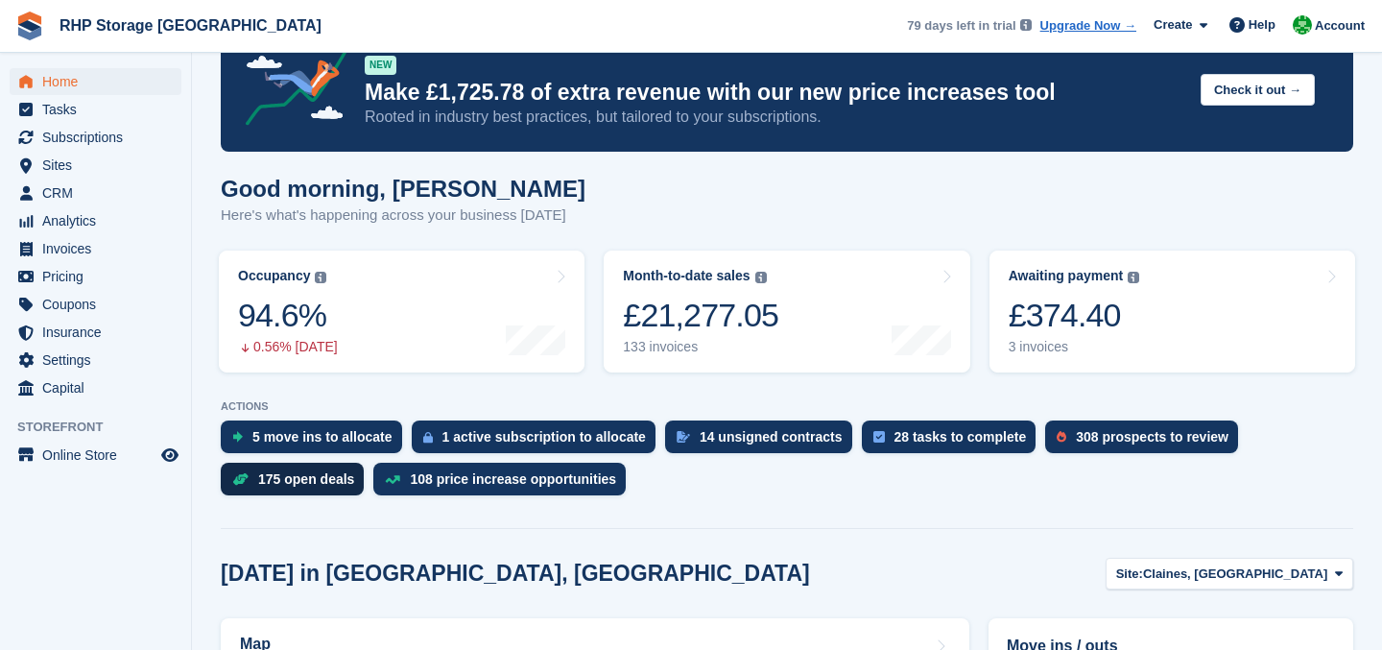
scroll to position [151, 0]
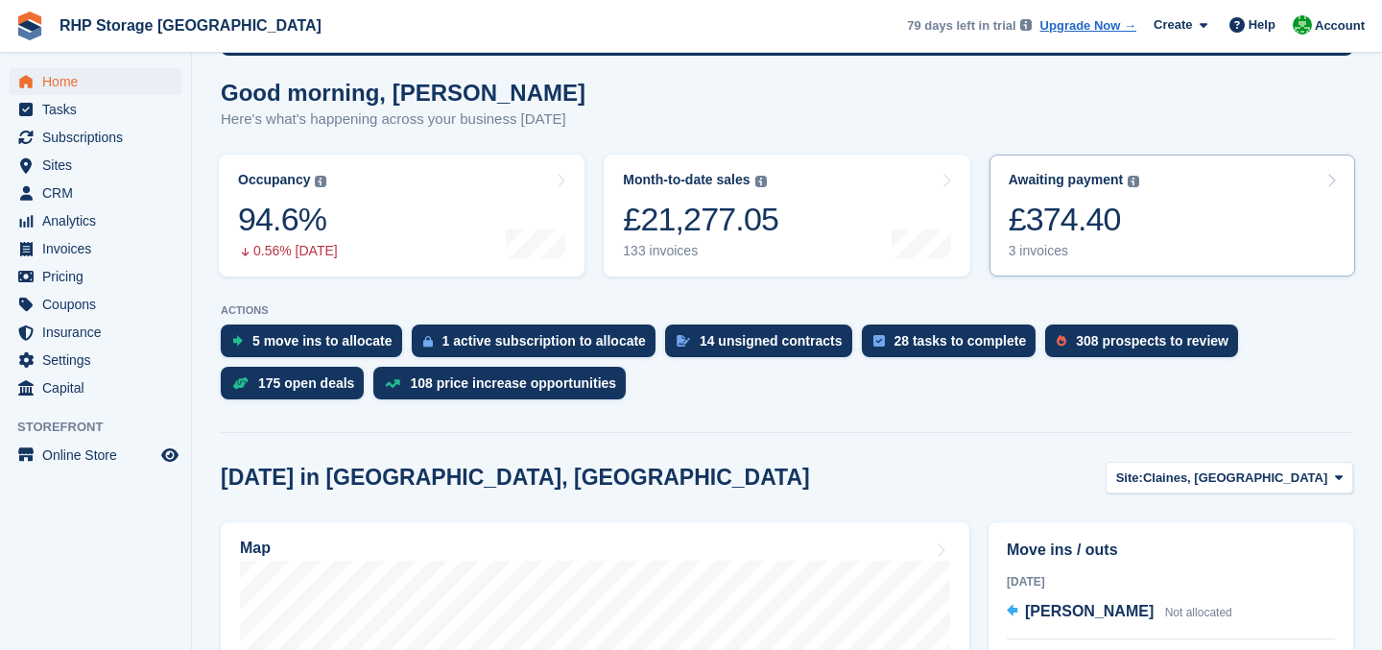
click at [1077, 237] on div "£374.40" at bounding box center [1073, 219] width 131 height 39
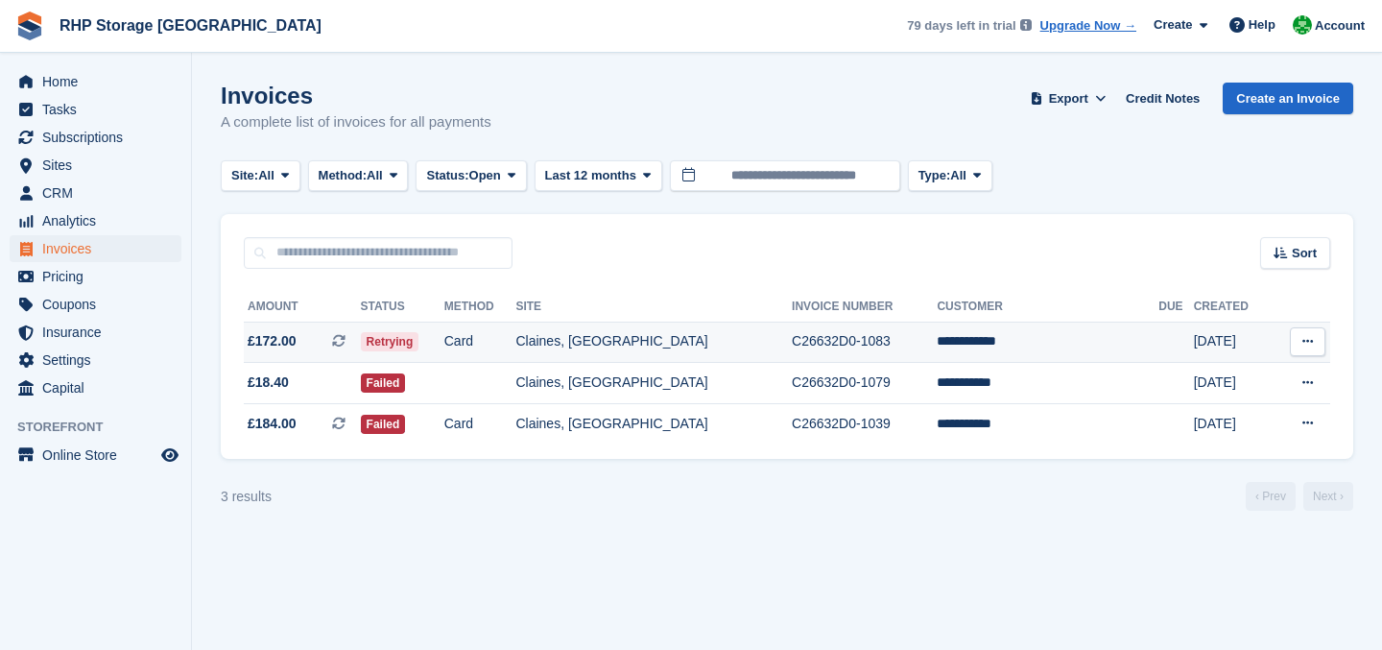
click at [994, 343] on td "**********" at bounding box center [1047, 341] width 222 height 41
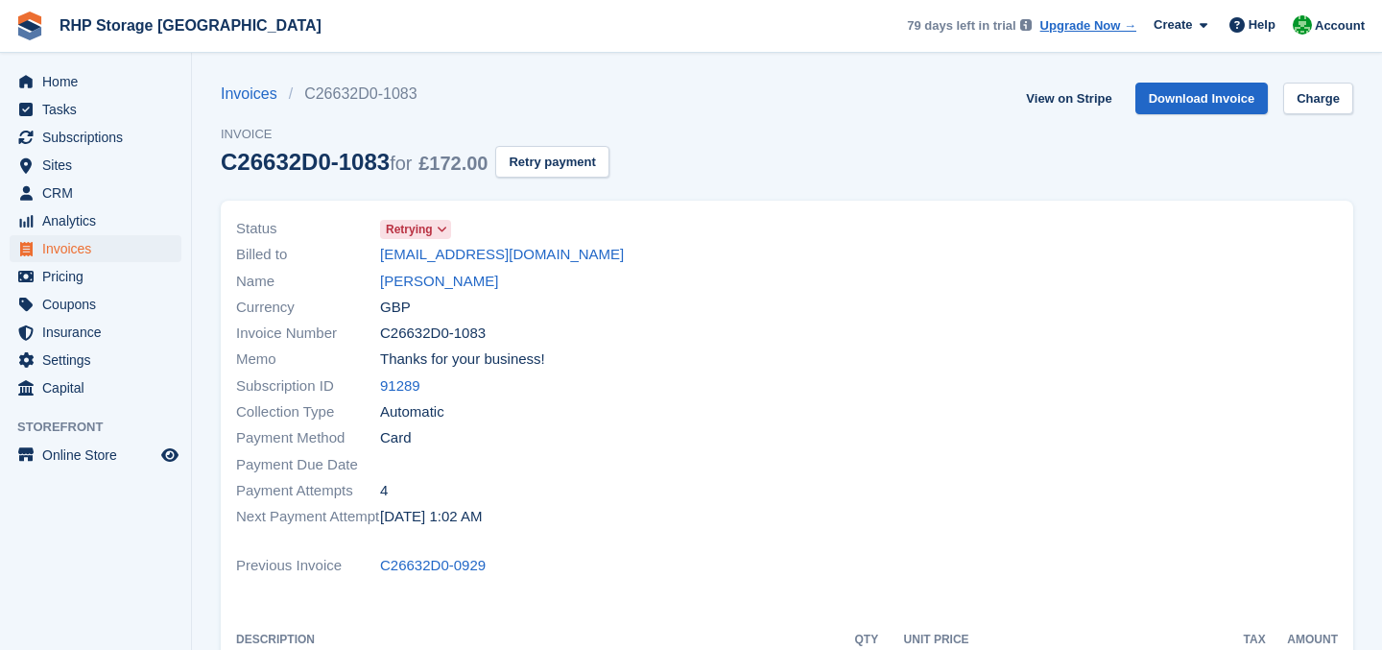
drag, startPoint x: 540, startPoint y: 264, endPoint x: 364, endPoint y: 267, distance: 176.6
click at [364, 267] on div "Billed to [EMAIL_ADDRESS][DOMAIN_NAME]" at bounding box center [505, 255] width 539 height 26
copy div "[EMAIL_ADDRESS][DOMAIN_NAME]"
click at [568, 163] on button "Retry payment" at bounding box center [551, 162] width 113 height 32
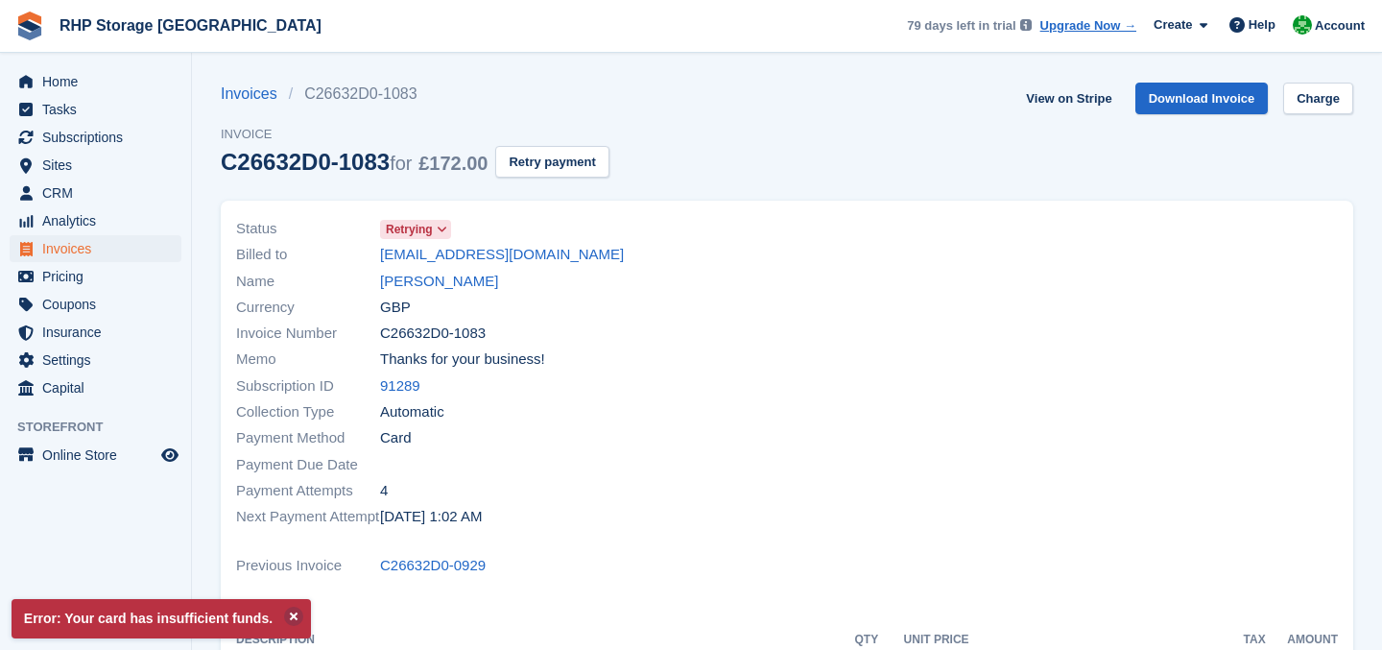
drag, startPoint x: 555, startPoint y: 254, endPoint x: 314, endPoint y: 253, distance: 240.8
click at [314, 253] on div "Billed to [EMAIL_ADDRESS][DOMAIN_NAME]" at bounding box center [505, 255] width 539 height 26
copy div "[EMAIL_ADDRESS][DOMAIN_NAME]"
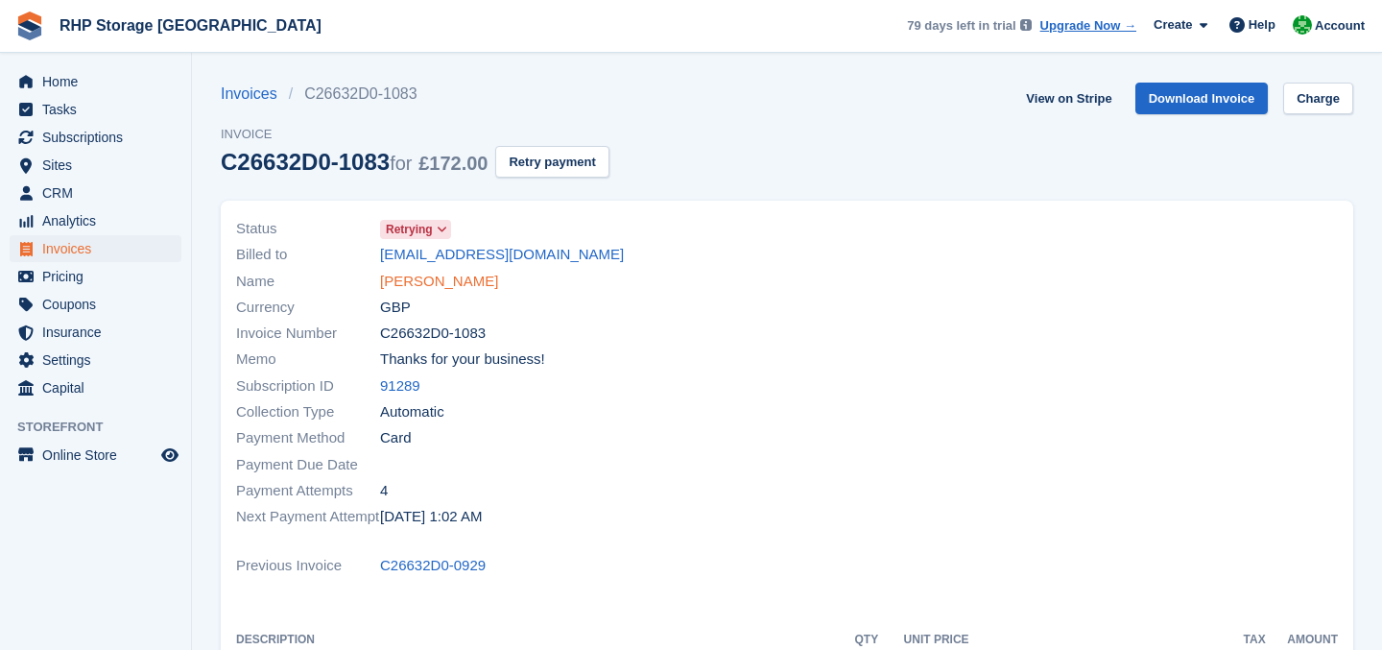
click at [450, 284] on link "[PERSON_NAME]" at bounding box center [439, 282] width 118 height 22
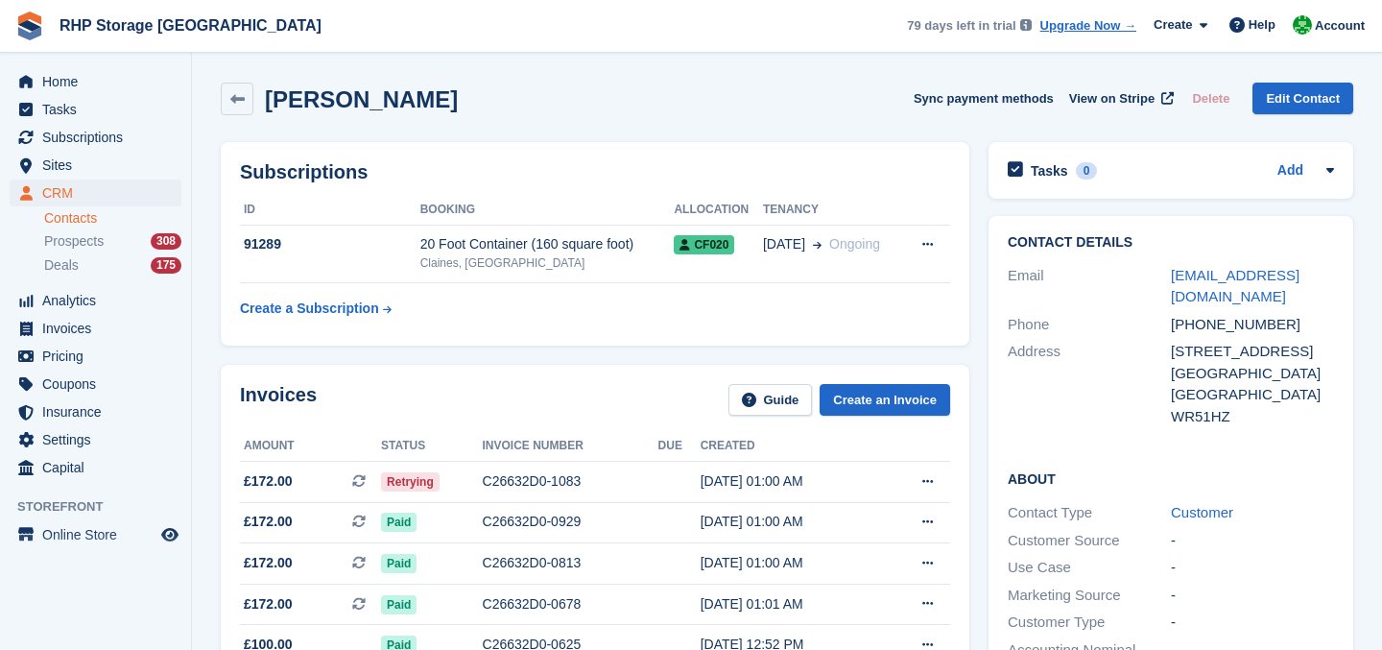
click at [1245, 314] on div "[PHONE_NUMBER]" at bounding box center [1252, 325] width 163 height 22
click at [1245, 314] on div "+447828864555" at bounding box center [1252, 325] width 163 height 22
copy div "+447828864555"
click at [58, 83] on span "Home" at bounding box center [99, 81] width 115 height 27
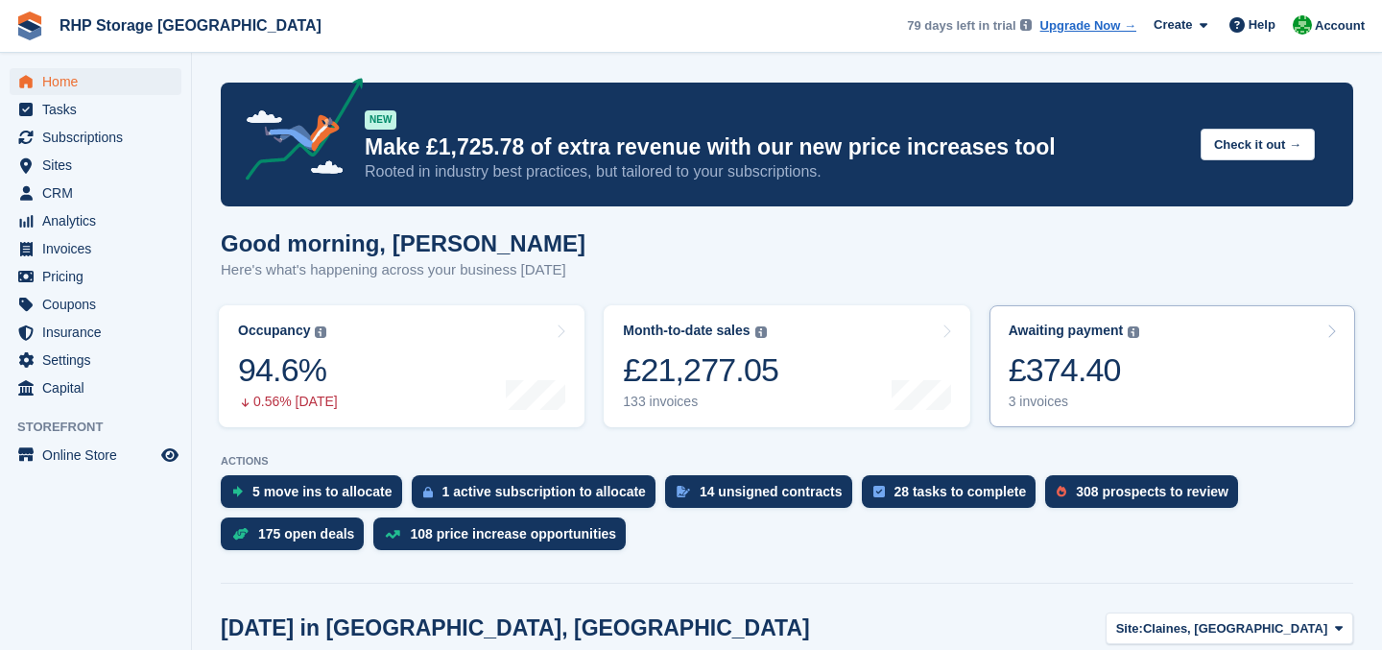
scroll to position [70, 0]
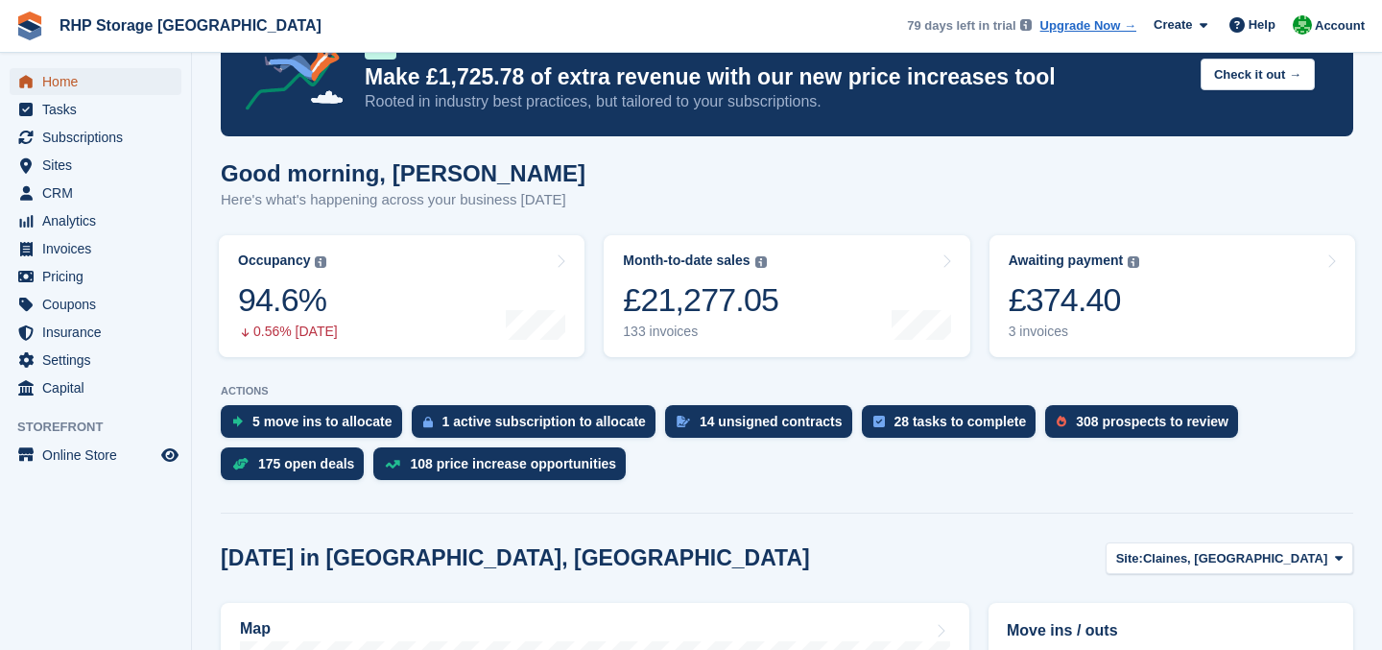
click at [90, 74] on span "Home" at bounding box center [99, 81] width 115 height 27
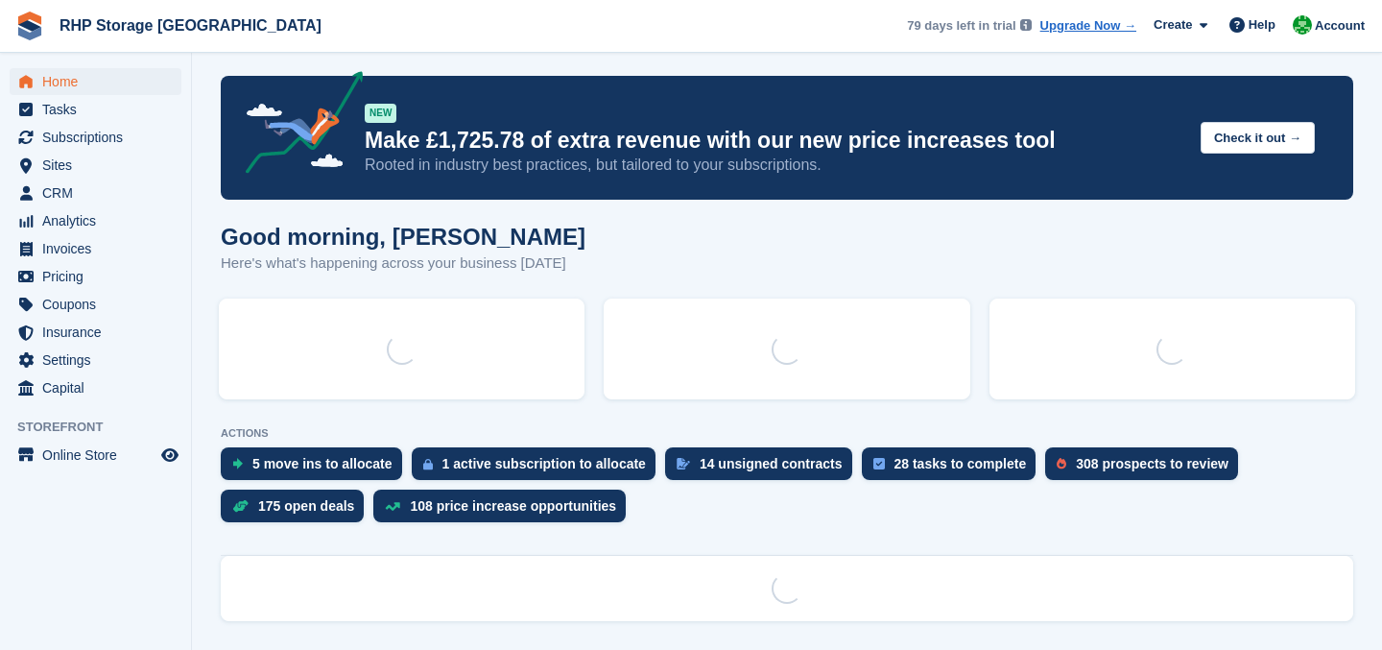
scroll to position [0, 0]
